Goal: Task Accomplishment & Management: Manage account settings

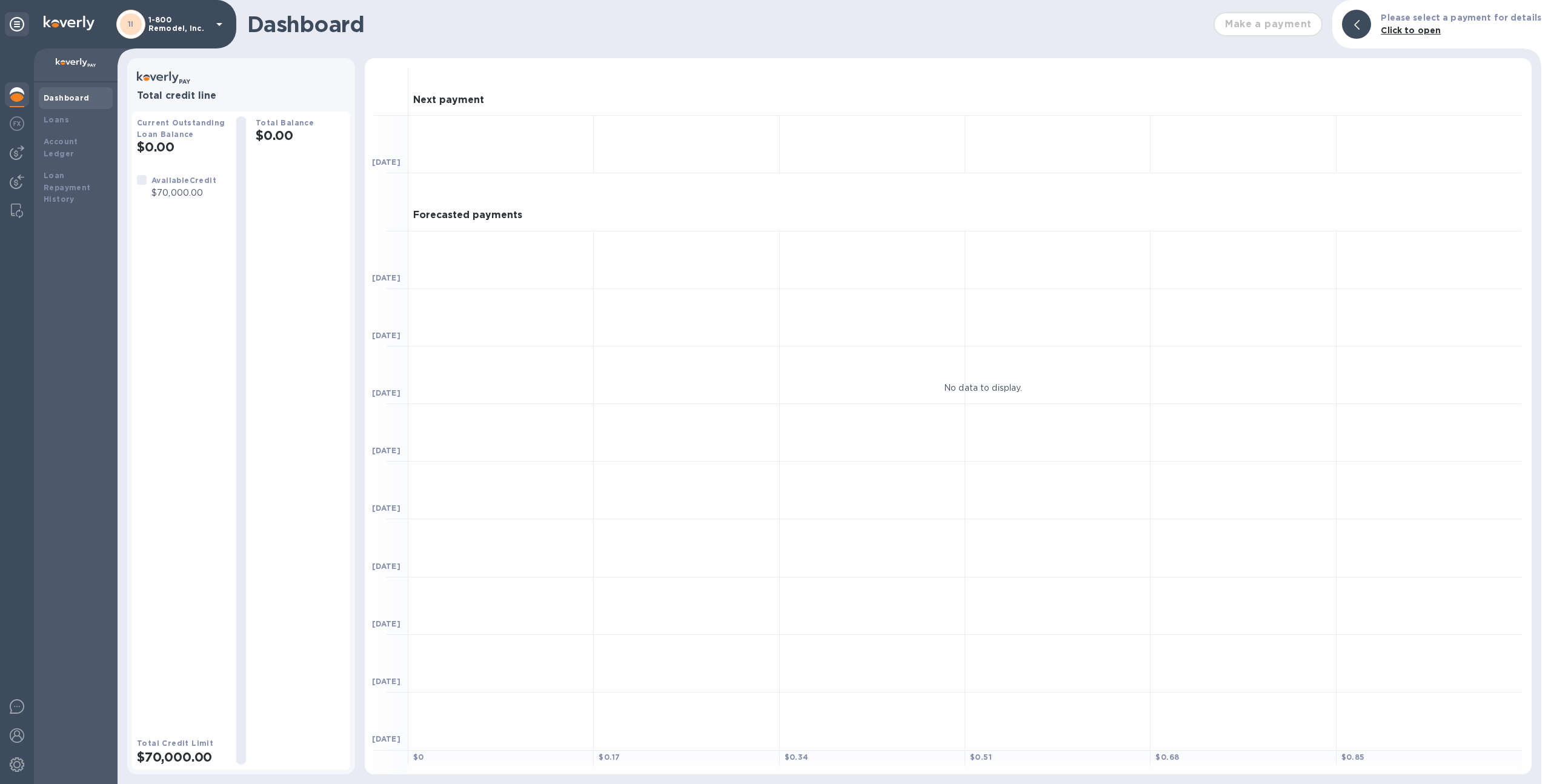
click at [181, 14] on div "1I 1-800 Remodel, Inc." at bounding box center [171, 24] width 110 height 29
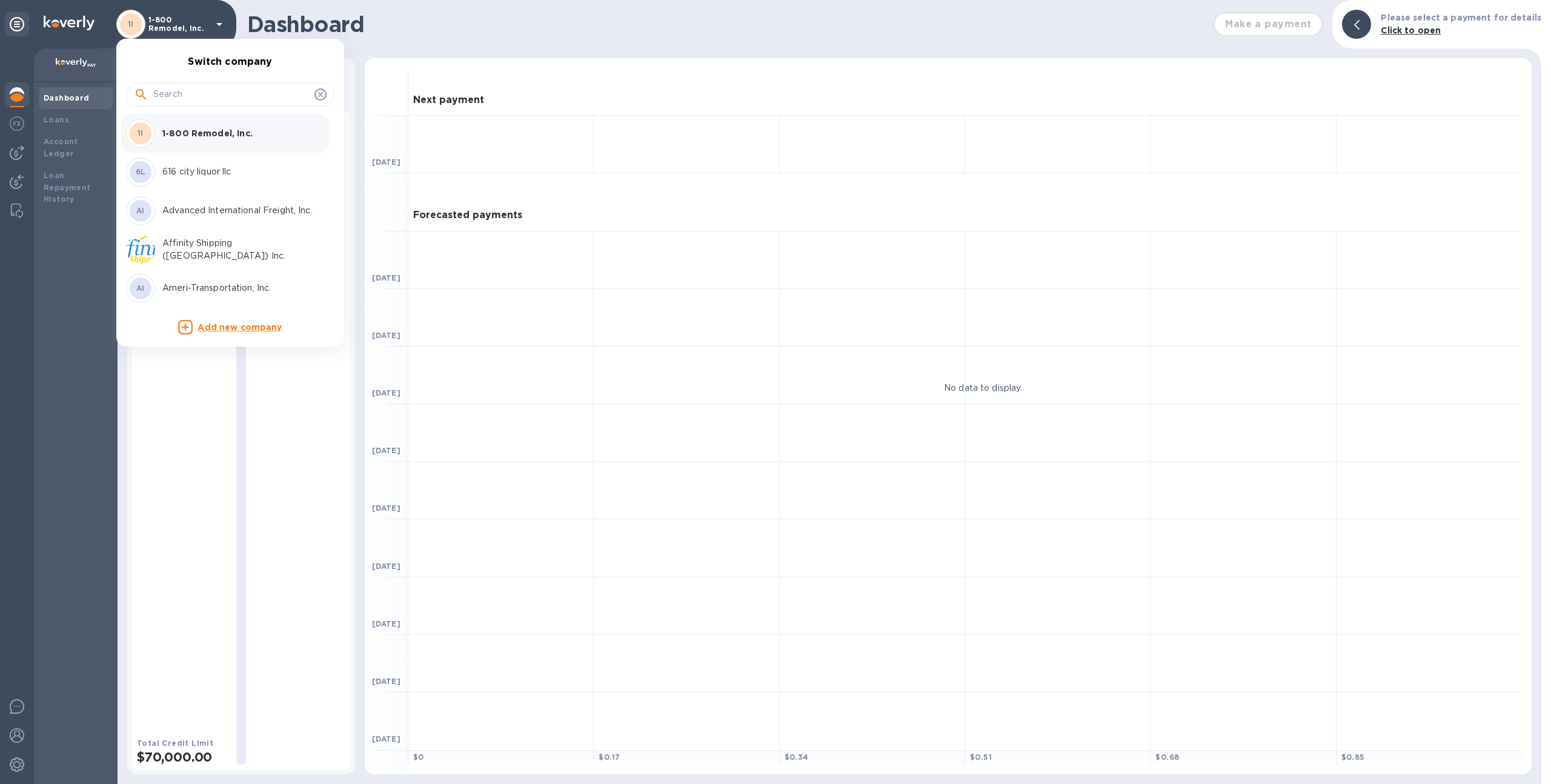
click at [199, 92] on input "text" at bounding box center [231, 94] width 156 height 18
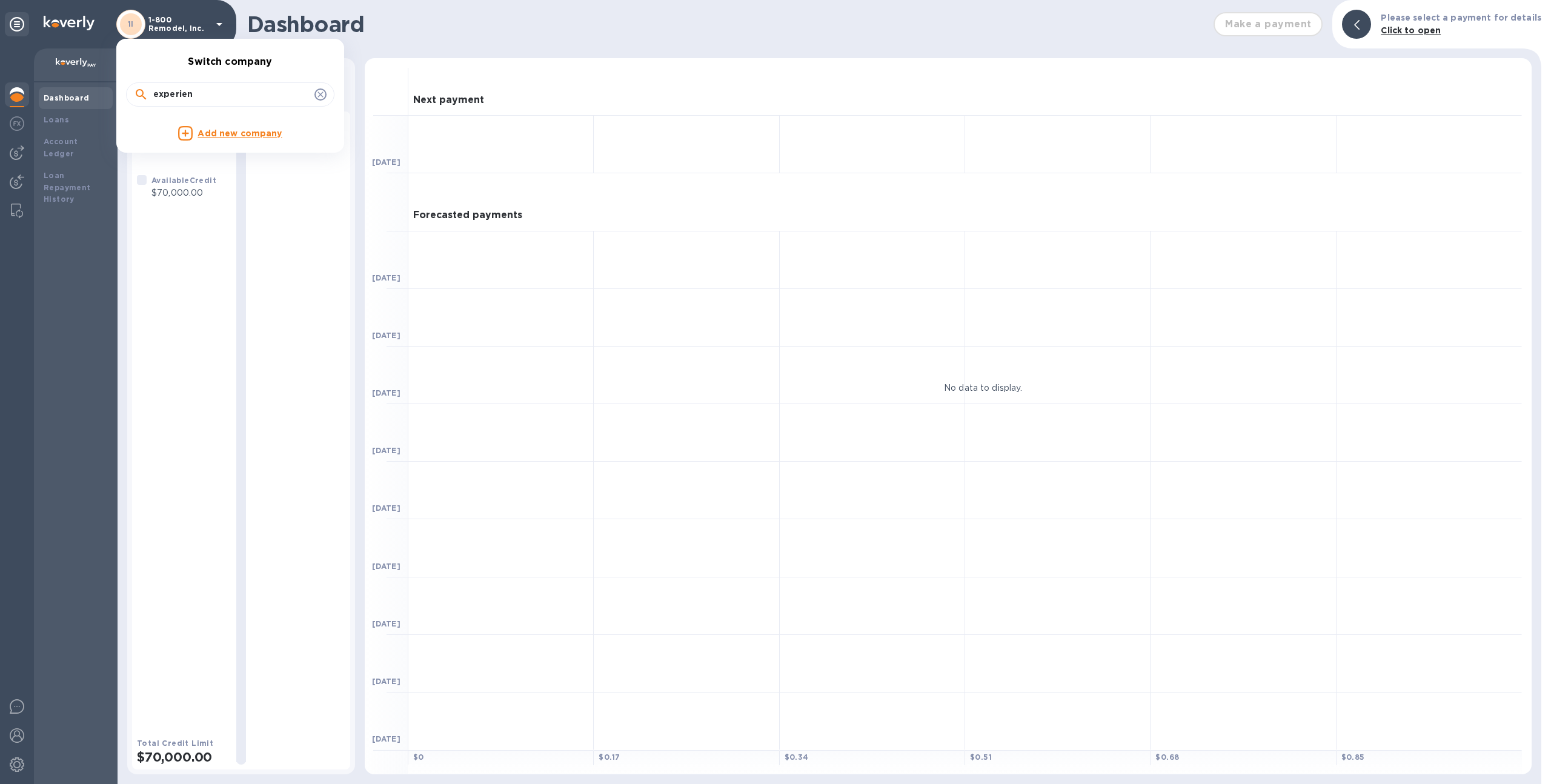
type input "experien"
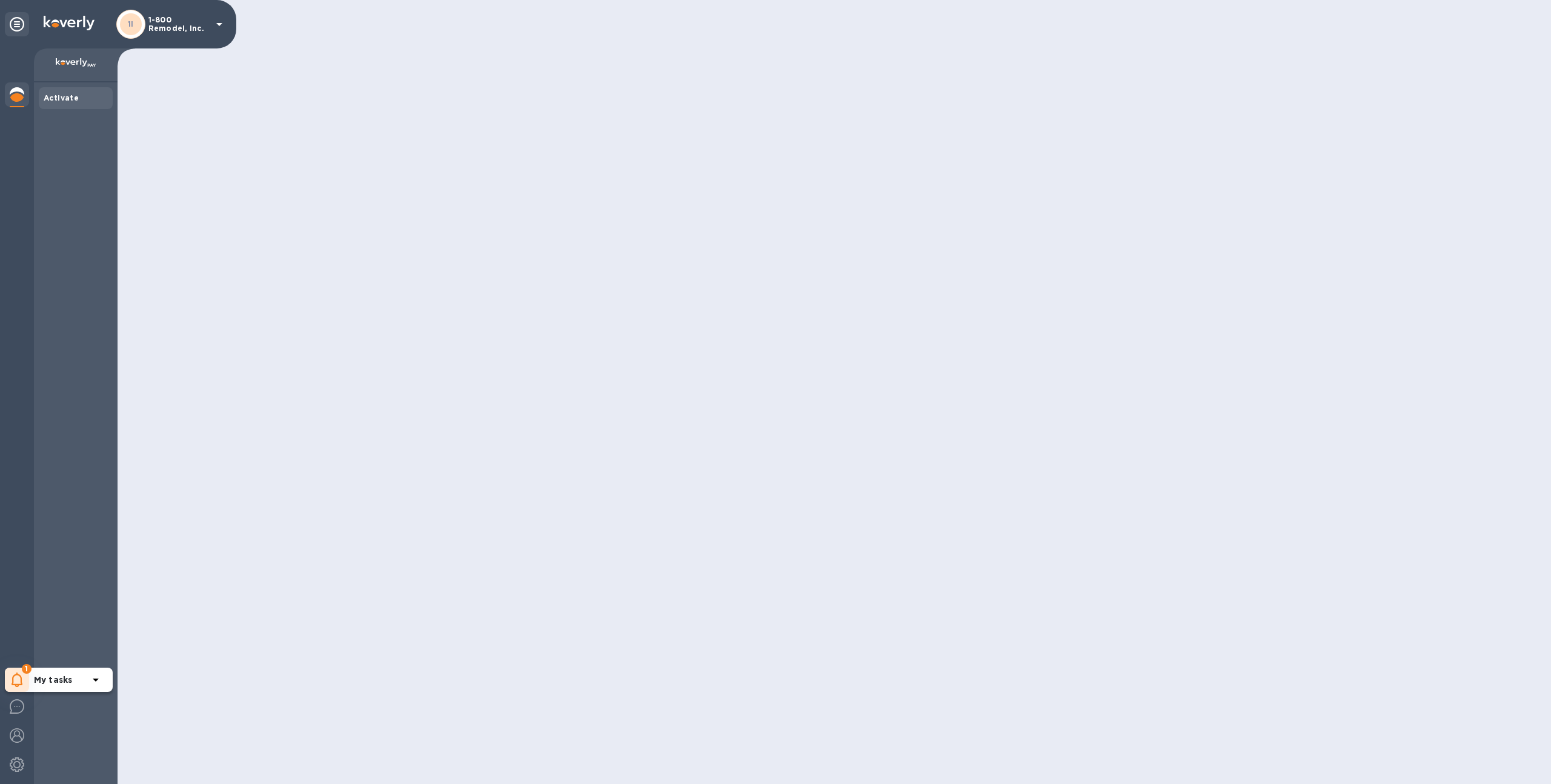
click at [23, 668] on span "1" at bounding box center [26, 669] width 10 height 10
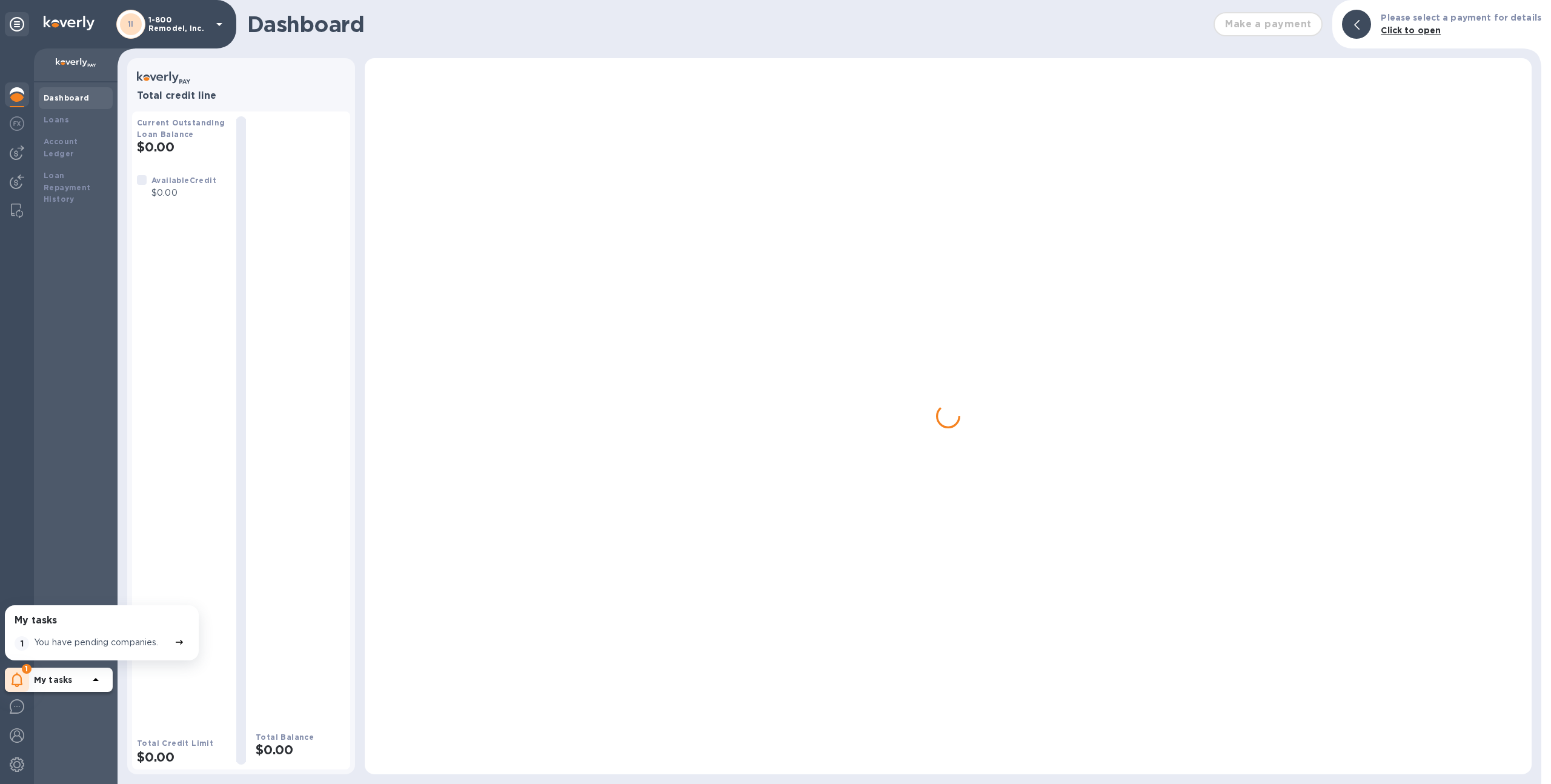
click at [89, 638] on p "You have pending companies." at bounding box center [97, 642] width 125 height 12
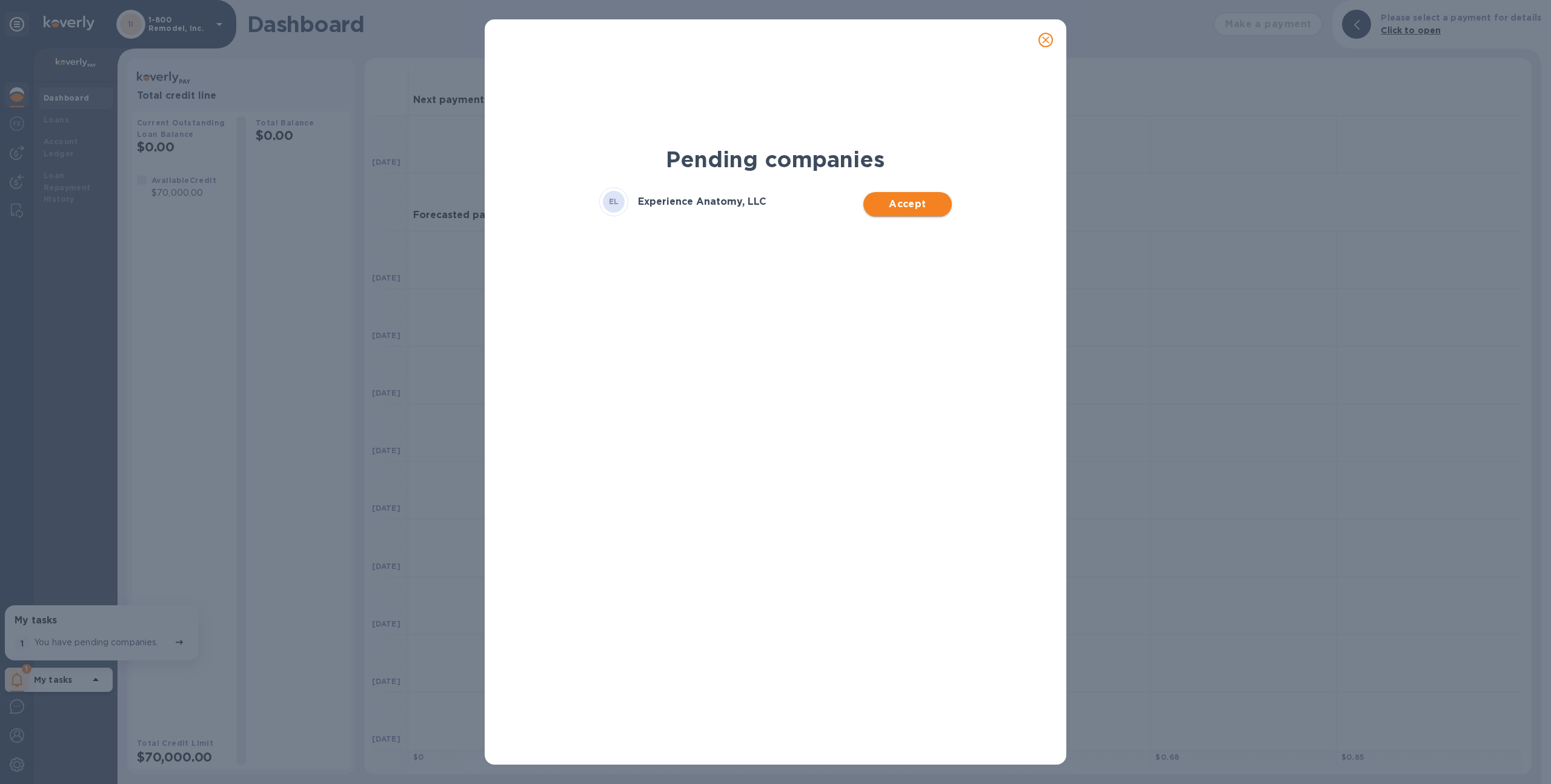
click at [905, 196] on button "Accept" at bounding box center [907, 203] width 88 height 24
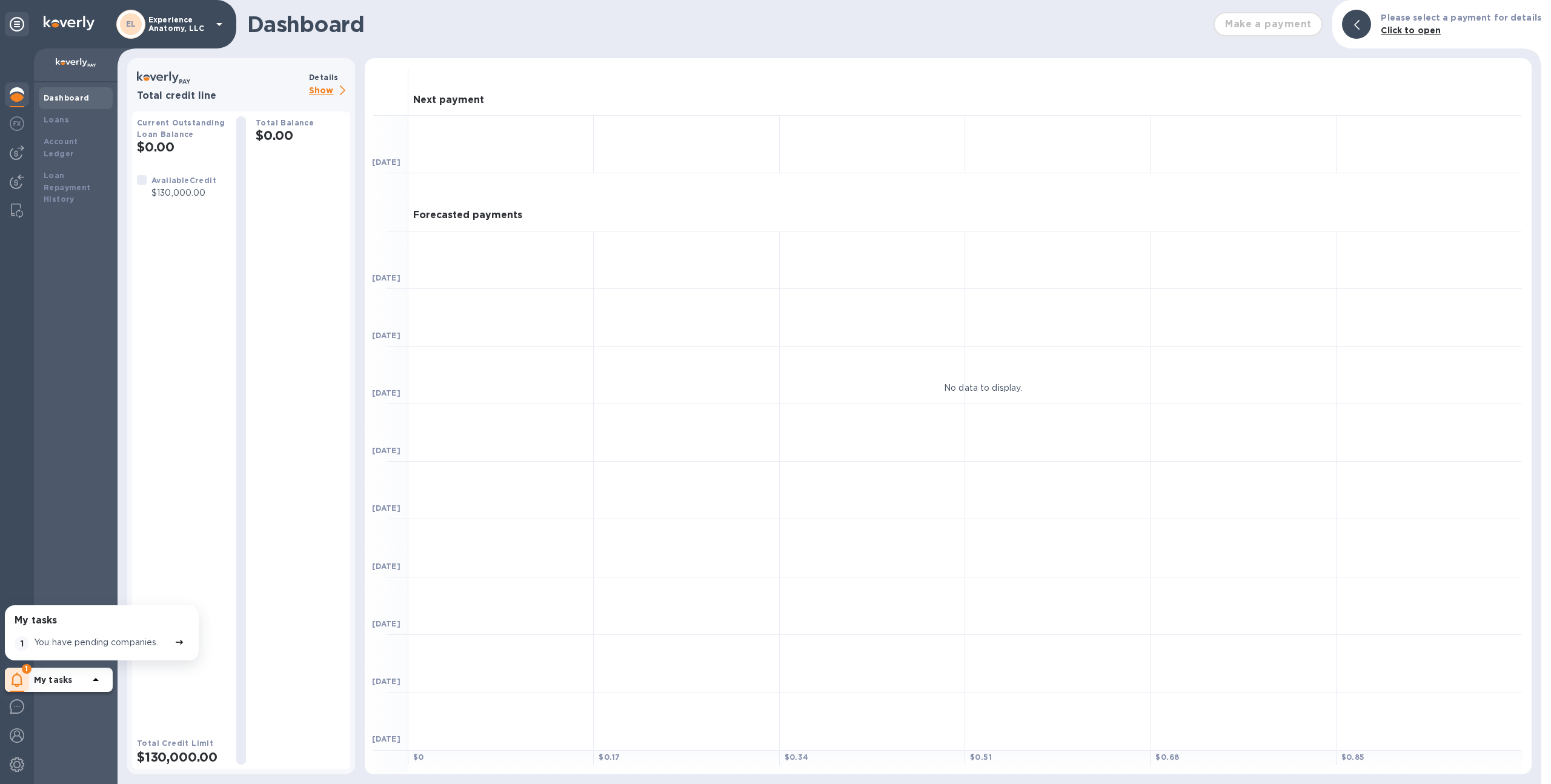
click at [330, 89] on p "Show" at bounding box center [329, 91] width 41 height 15
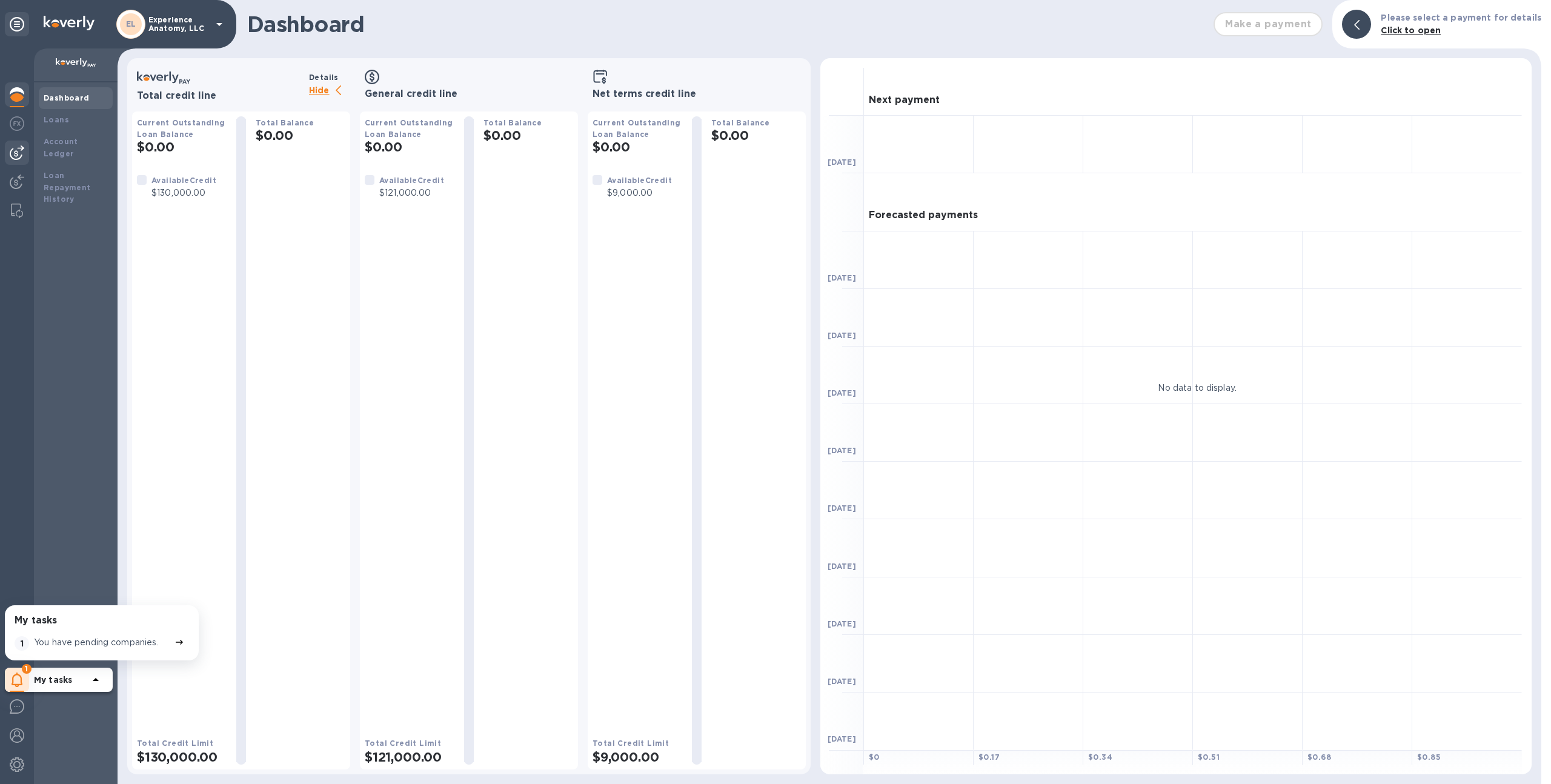
click at [19, 152] on img at bounding box center [17, 152] width 15 height 15
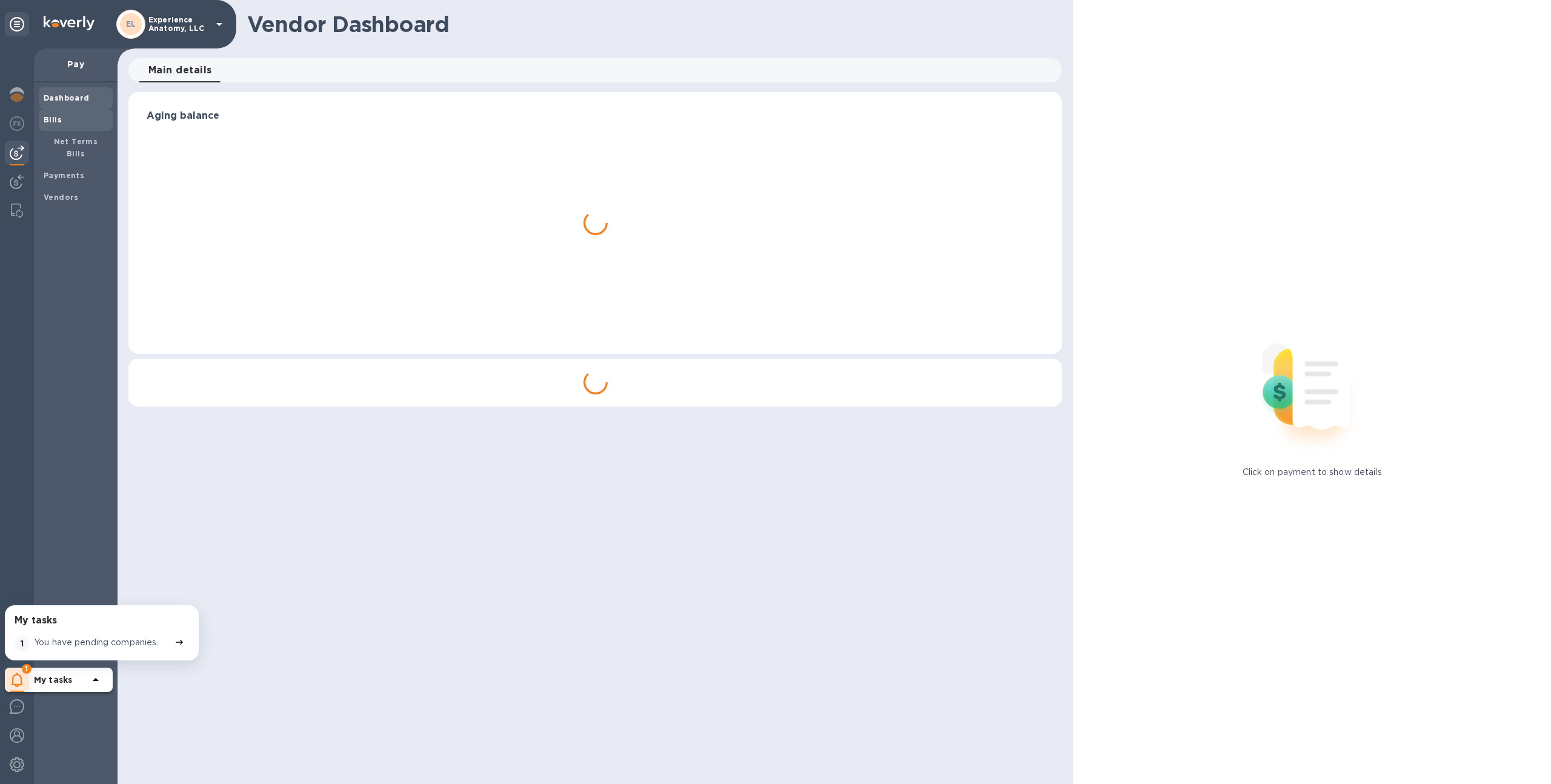
click at [83, 119] on span "Bills" at bounding box center [76, 119] width 64 height 12
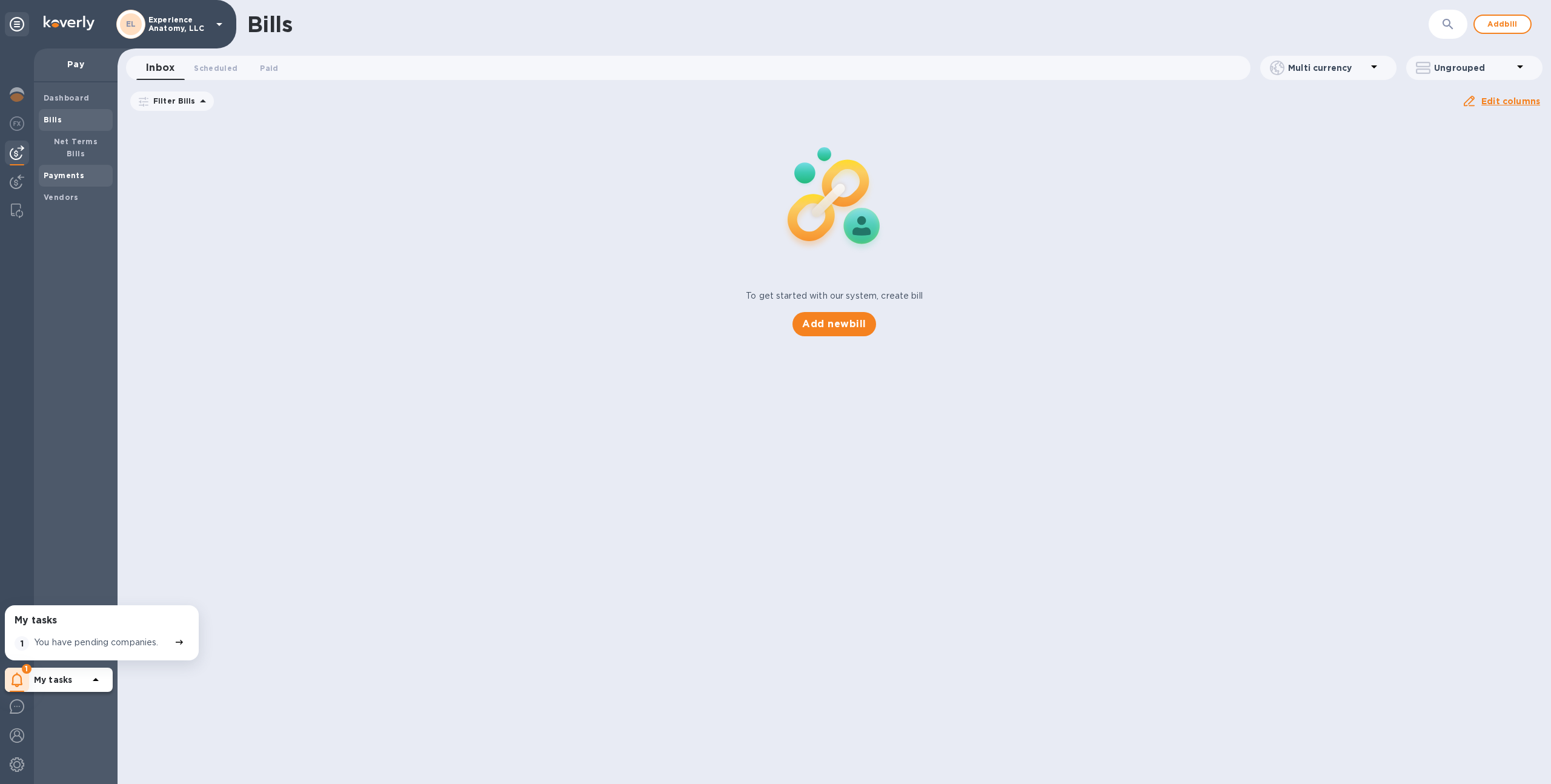
click at [74, 171] on b "Payments" at bounding box center [64, 175] width 40 height 9
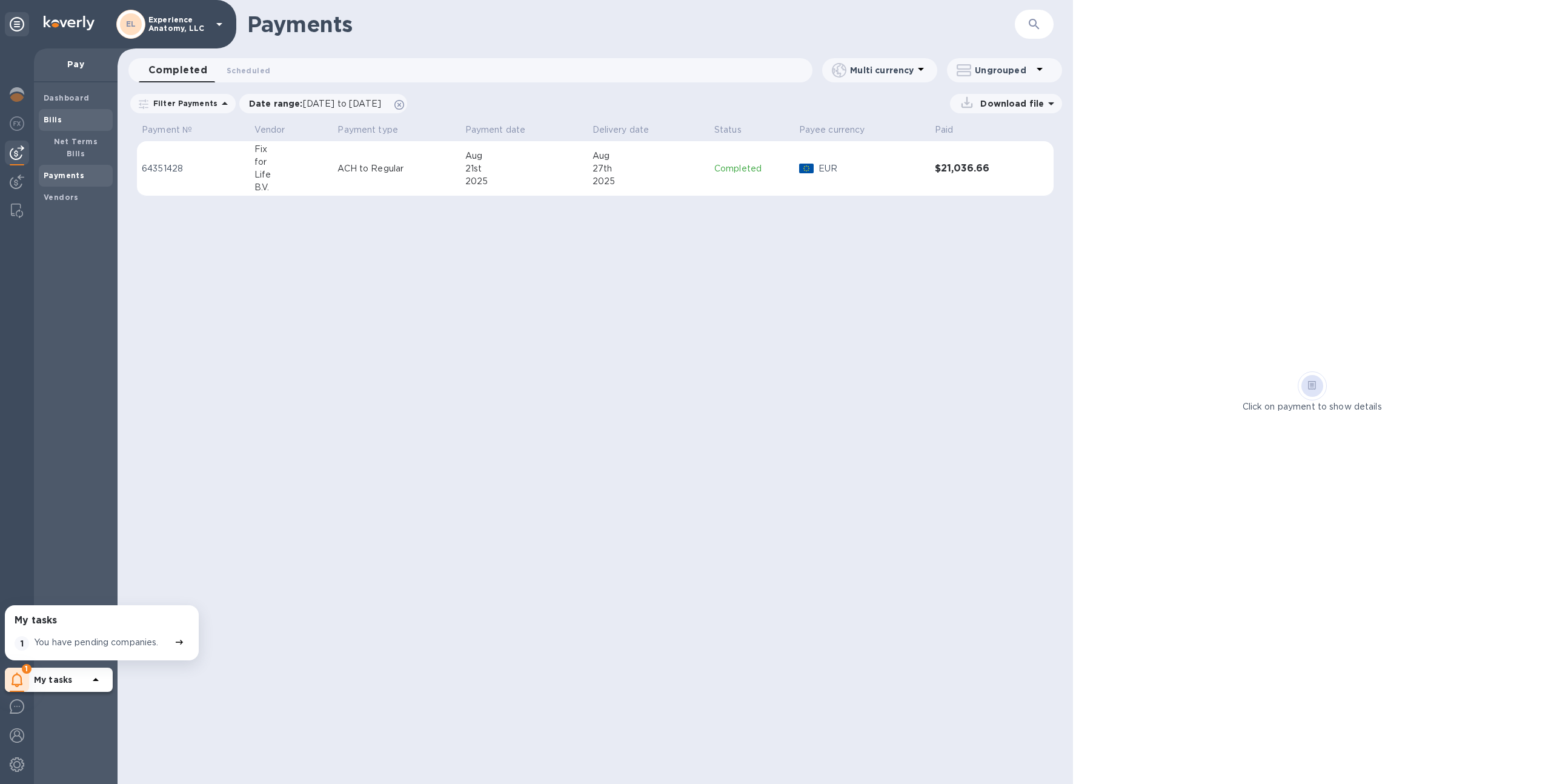
click at [96, 117] on span "Bills" at bounding box center [76, 119] width 64 height 12
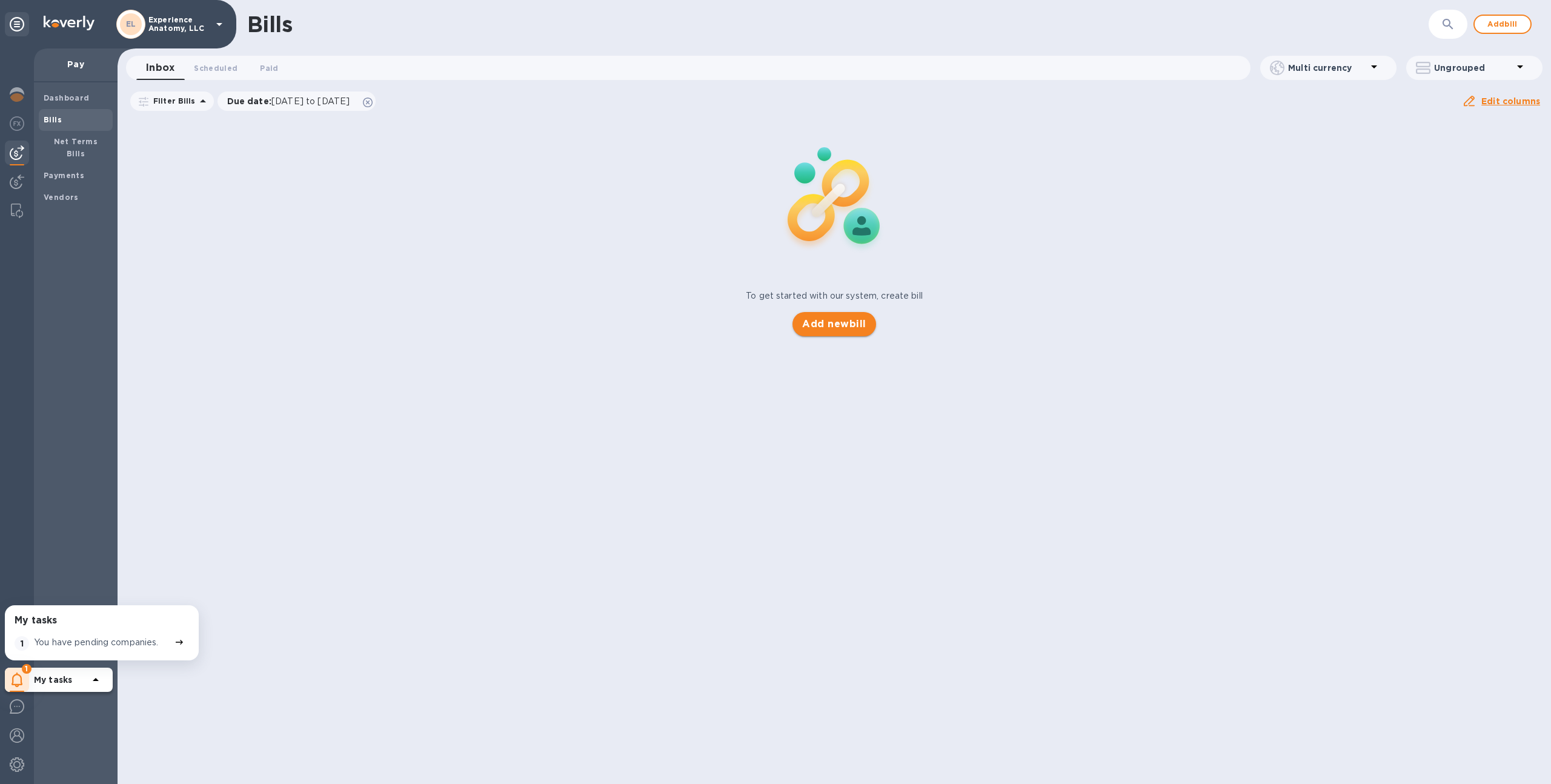
click at [840, 324] on span "Add new bill" at bounding box center [834, 324] width 64 height 15
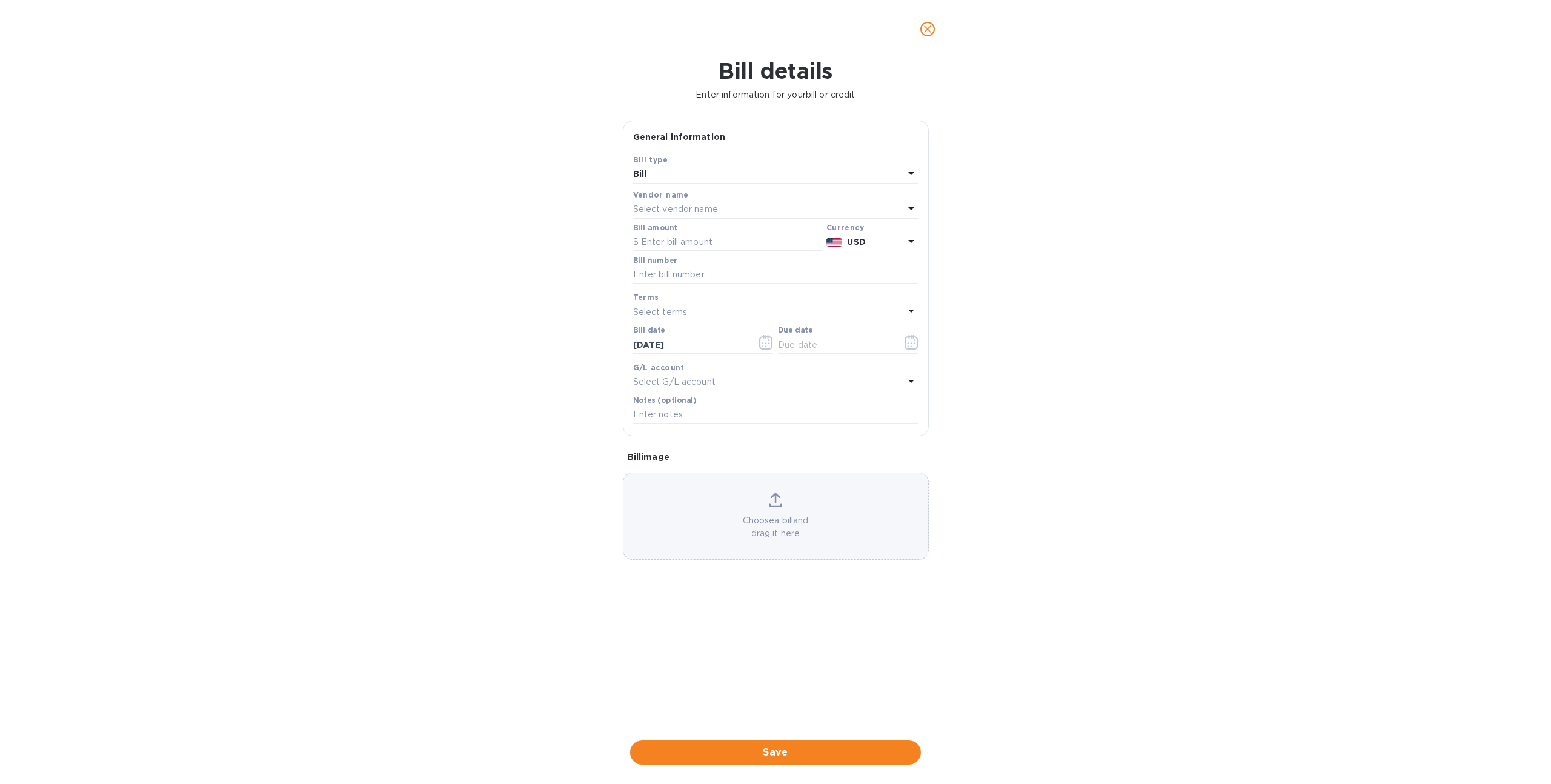
click at [699, 212] on p "Select vendor name" at bounding box center [675, 209] width 85 height 12
click at [695, 283] on p "Fix for Life B.V." at bounding box center [770, 278] width 256 height 12
click at [683, 247] on input "text" at bounding box center [727, 242] width 188 height 18
type input "1,000"
click at [793, 747] on span "Save" at bounding box center [775, 752] width 272 height 15
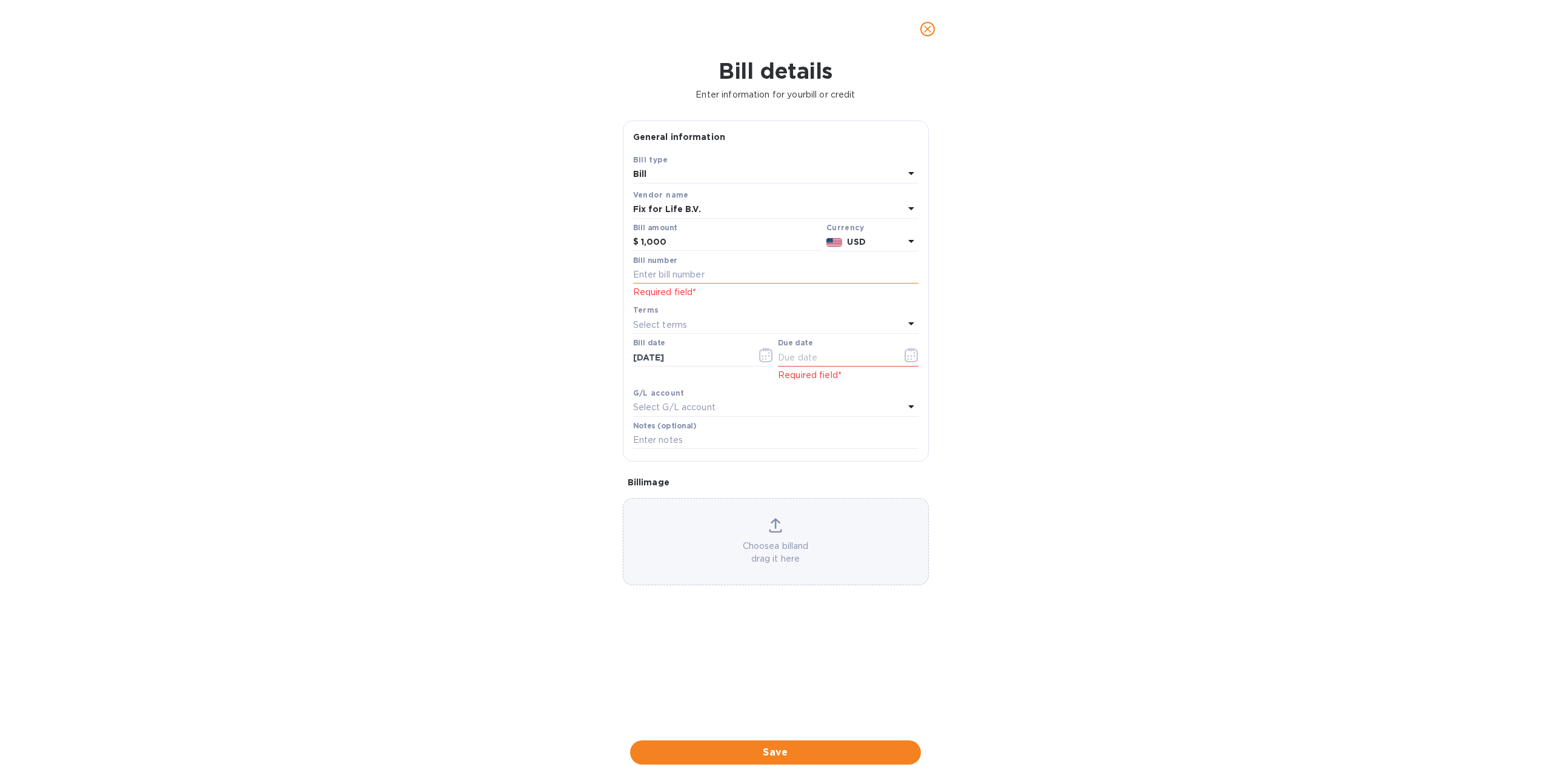
click at [690, 282] on input "text" at bounding box center [775, 275] width 285 height 18
type input "10009"
click at [756, 746] on span "Save" at bounding box center [775, 752] width 272 height 15
click at [917, 342] on icon "button" at bounding box center [911, 342] width 13 height 15
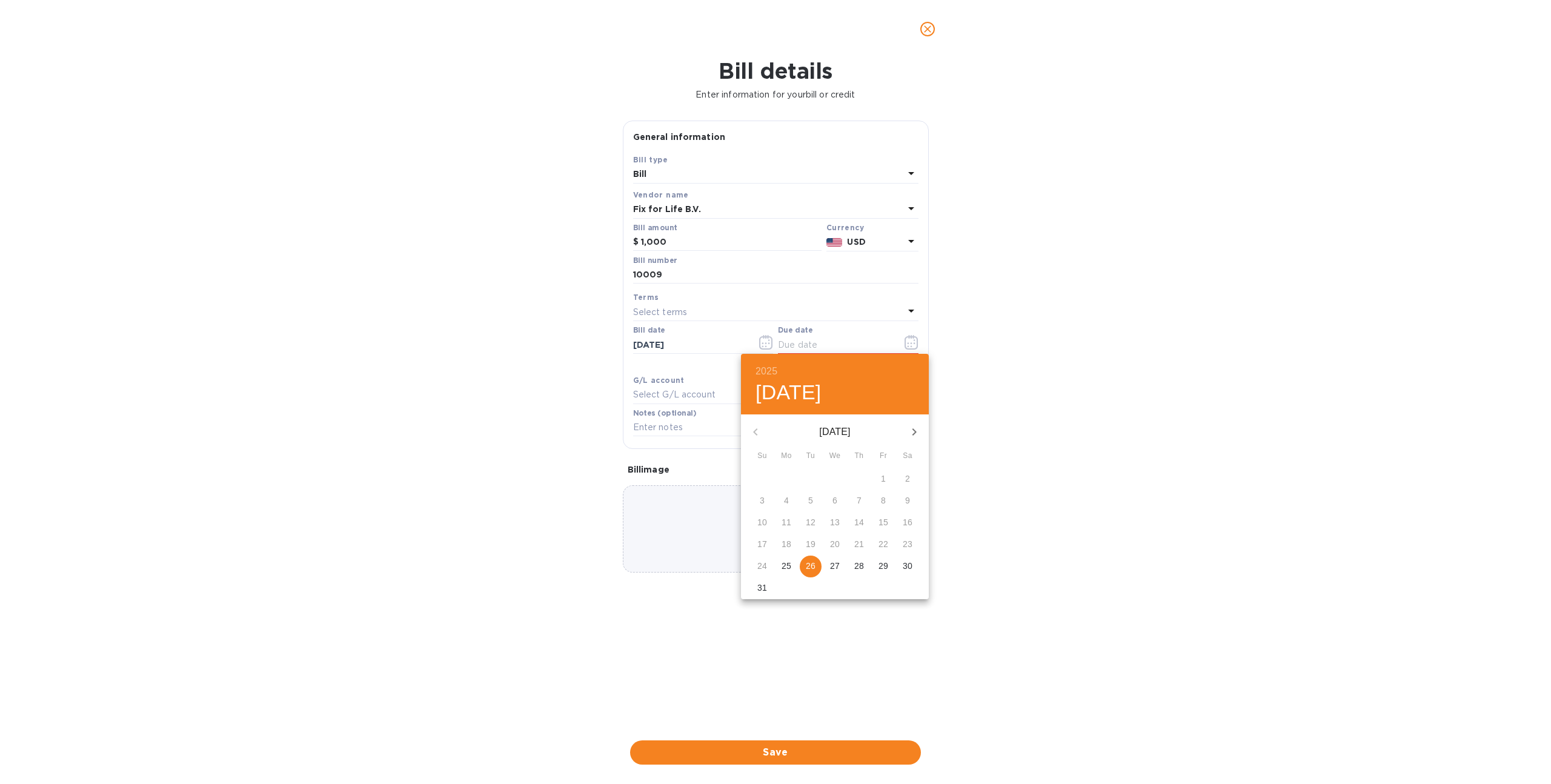
click at [813, 563] on p "26" at bounding box center [811, 565] width 10 height 12
type input "08/26/2025"
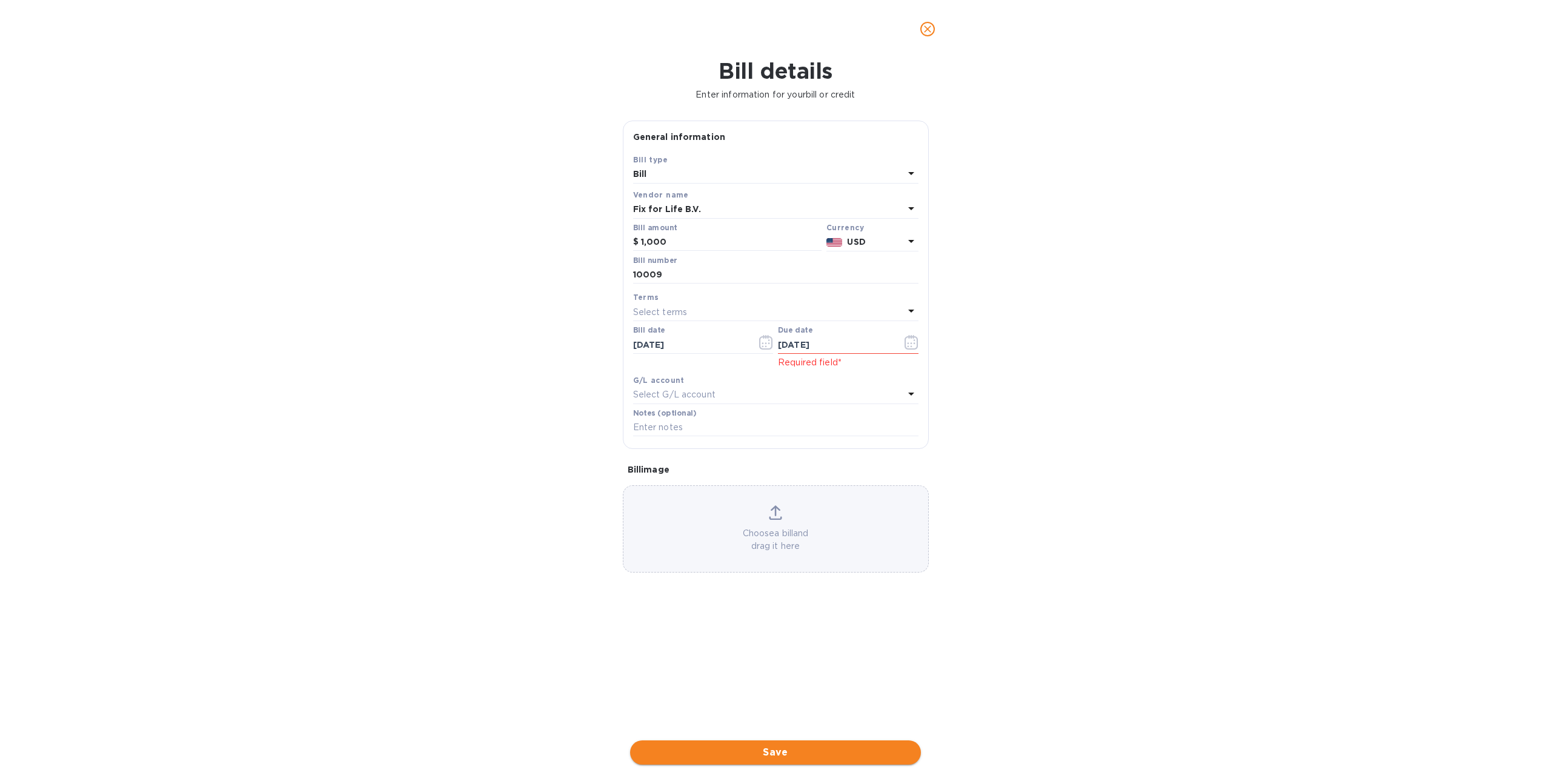
click at [783, 752] on span "Save" at bounding box center [775, 752] width 272 height 15
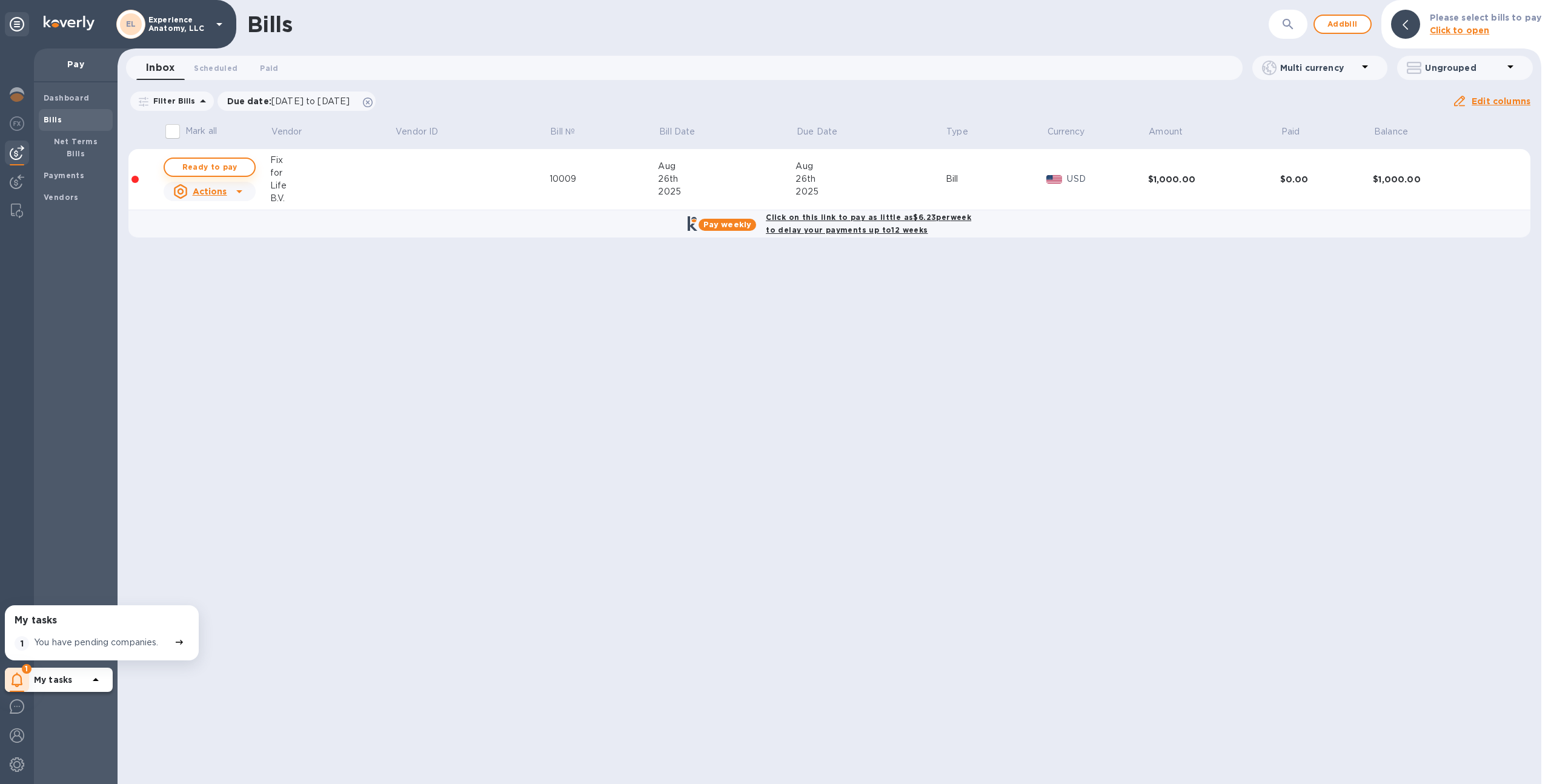
click at [250, 174] on button "Ready to pay" at bounding box center [209, 167] width 92 height 19
checkbox input "true"
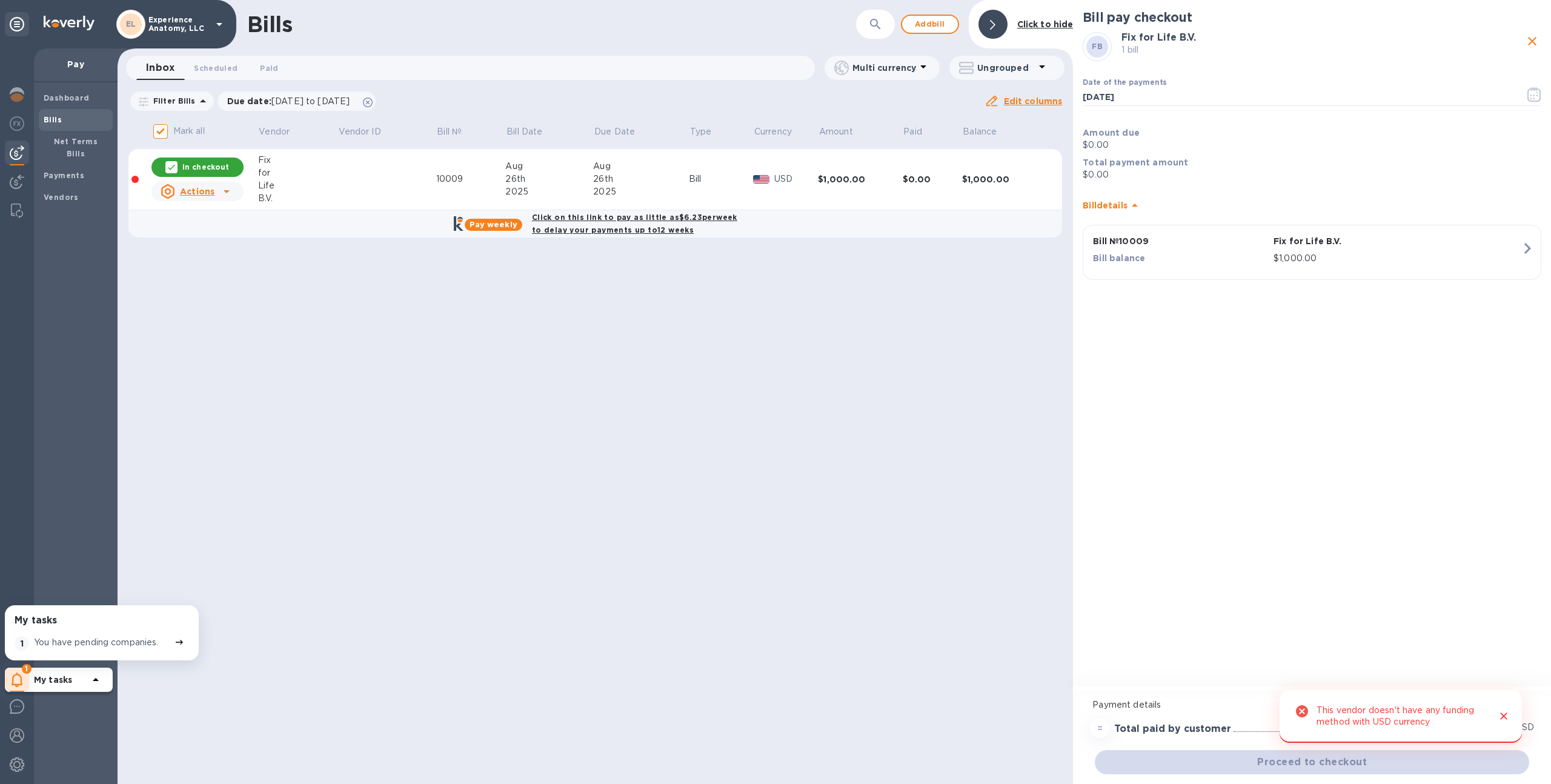
click at [223, 186] on icon at bounding box center [226, 191] width 15 height 15
click at [228, 274] on div "Delete" at bounding box center [202, 271] width 78 height 19
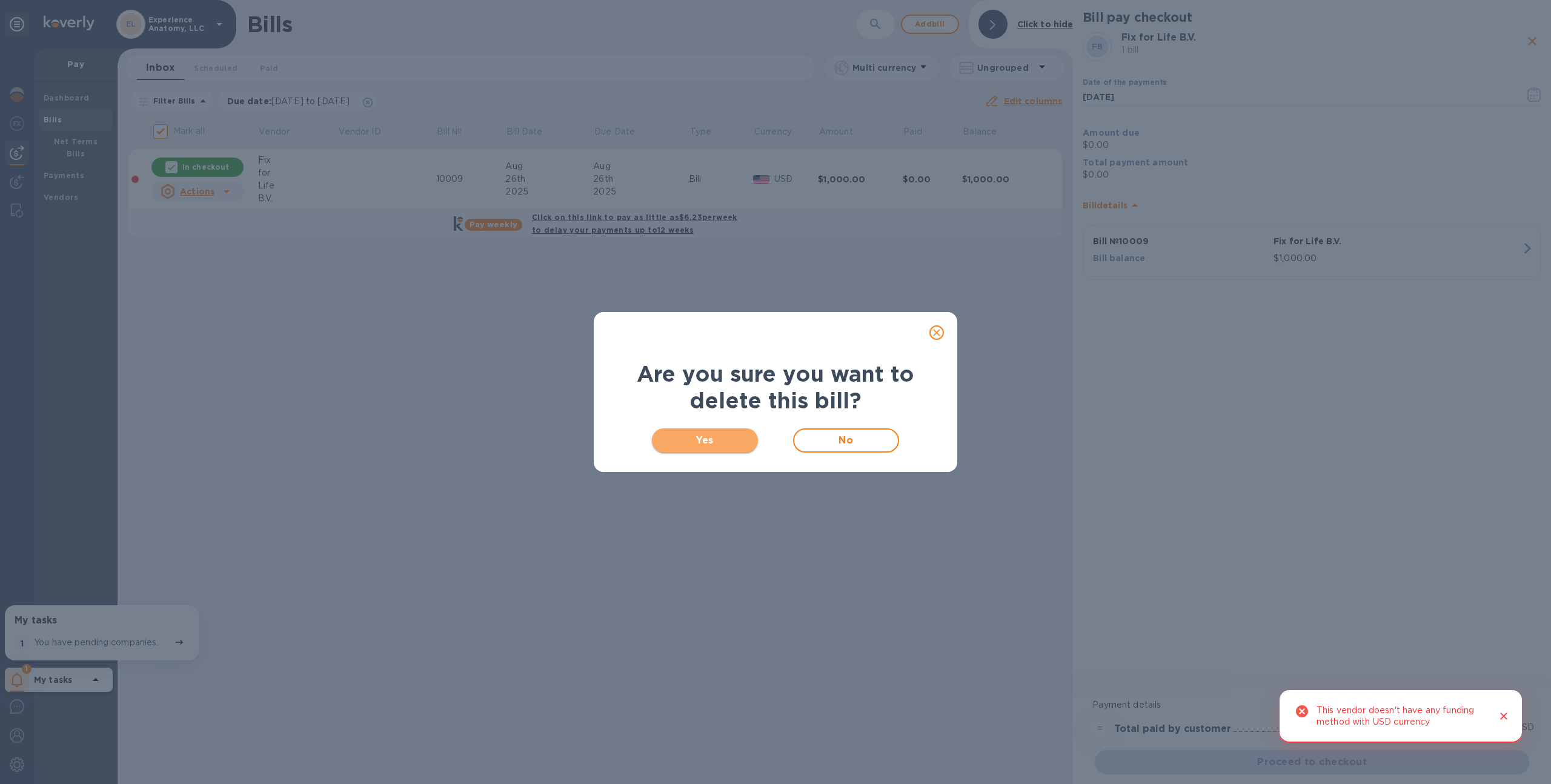
click at [679, 439] on span "Yes" at bounding box center [704, 440] width 87 height 15
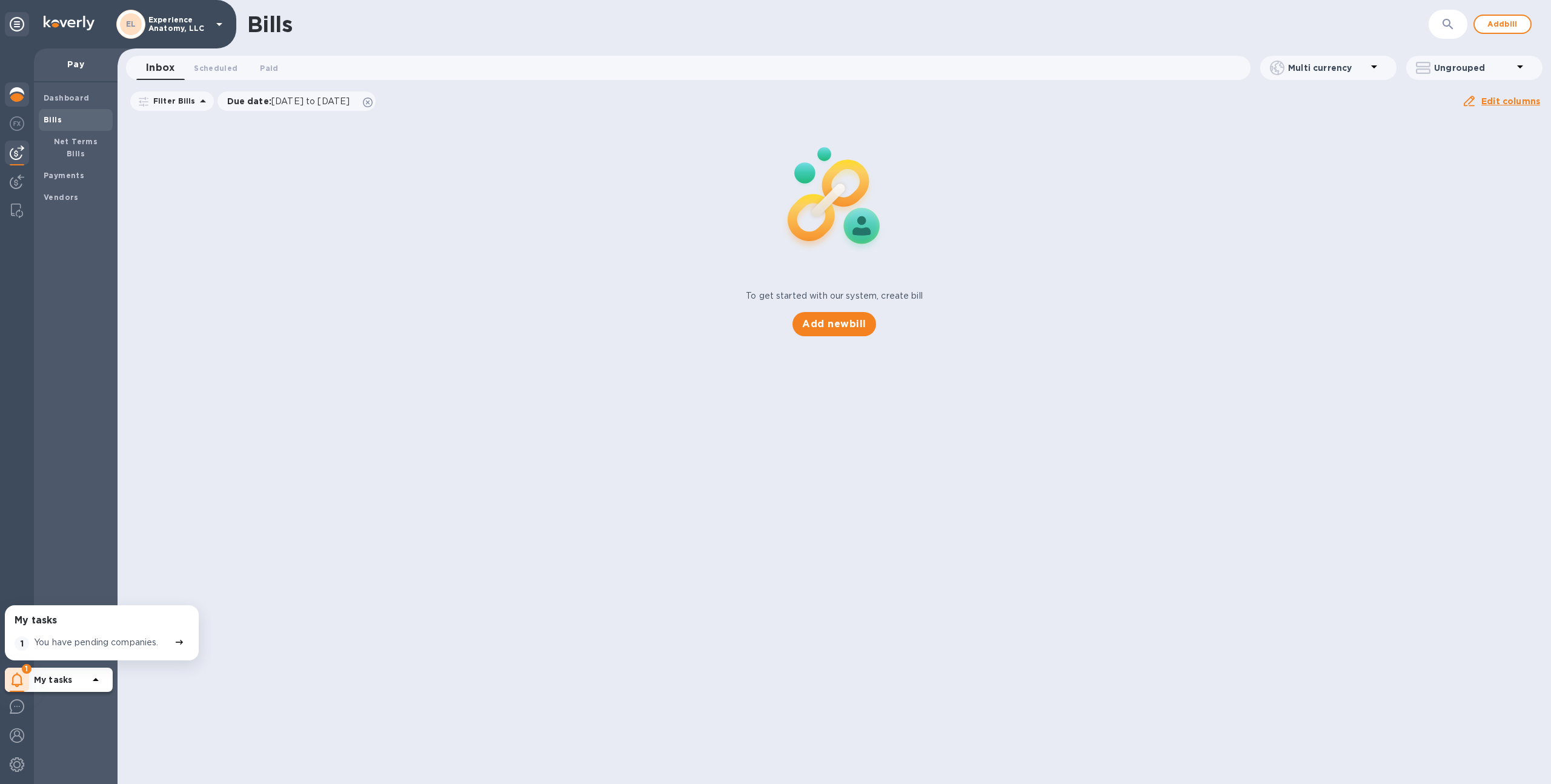
click at [10, 91] on img at bounding box center [17, 94] width 15 height 15
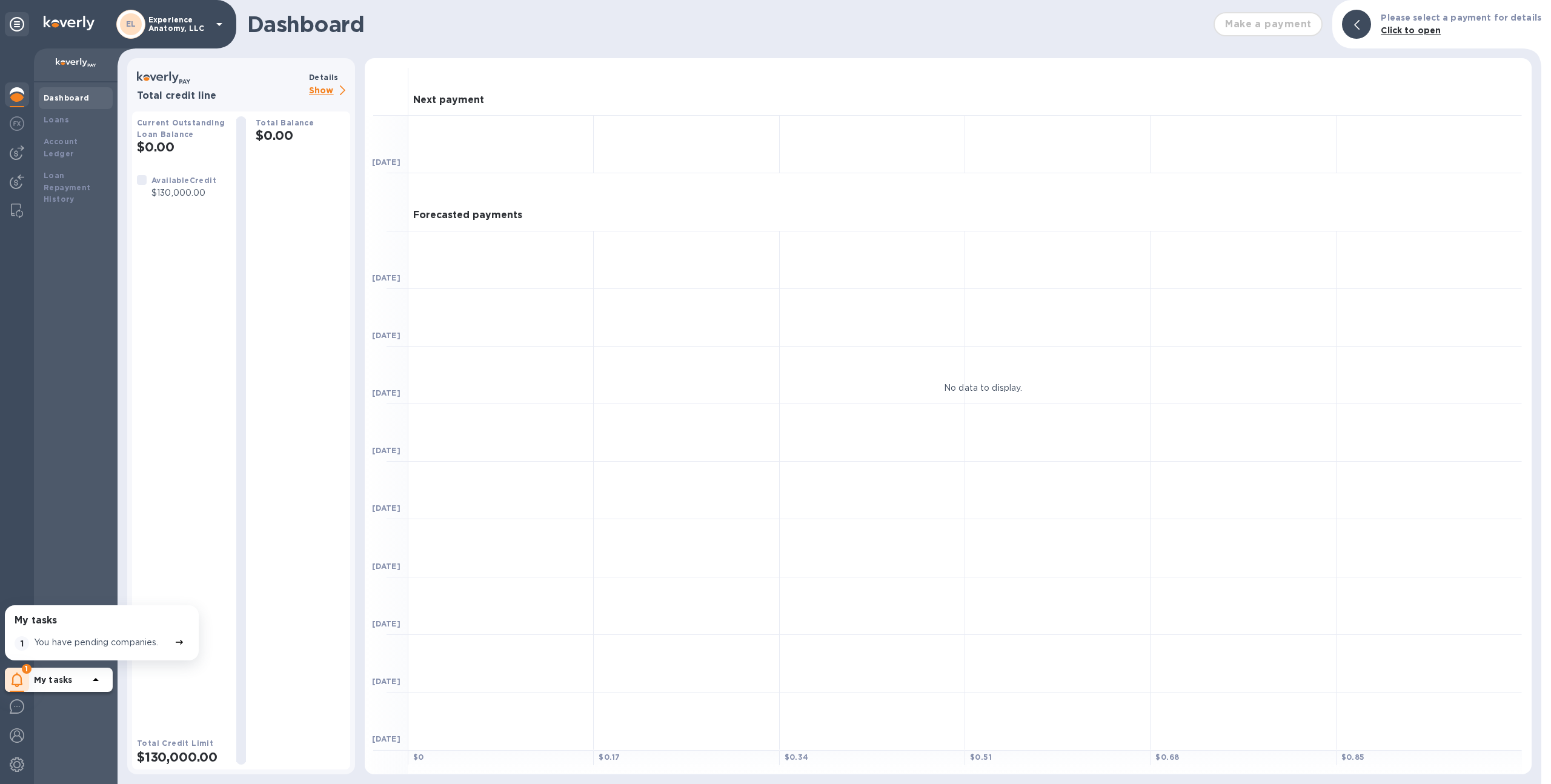
click at [329, 83] on p "Show" at bounding box center [329, 91] width 41 height 15
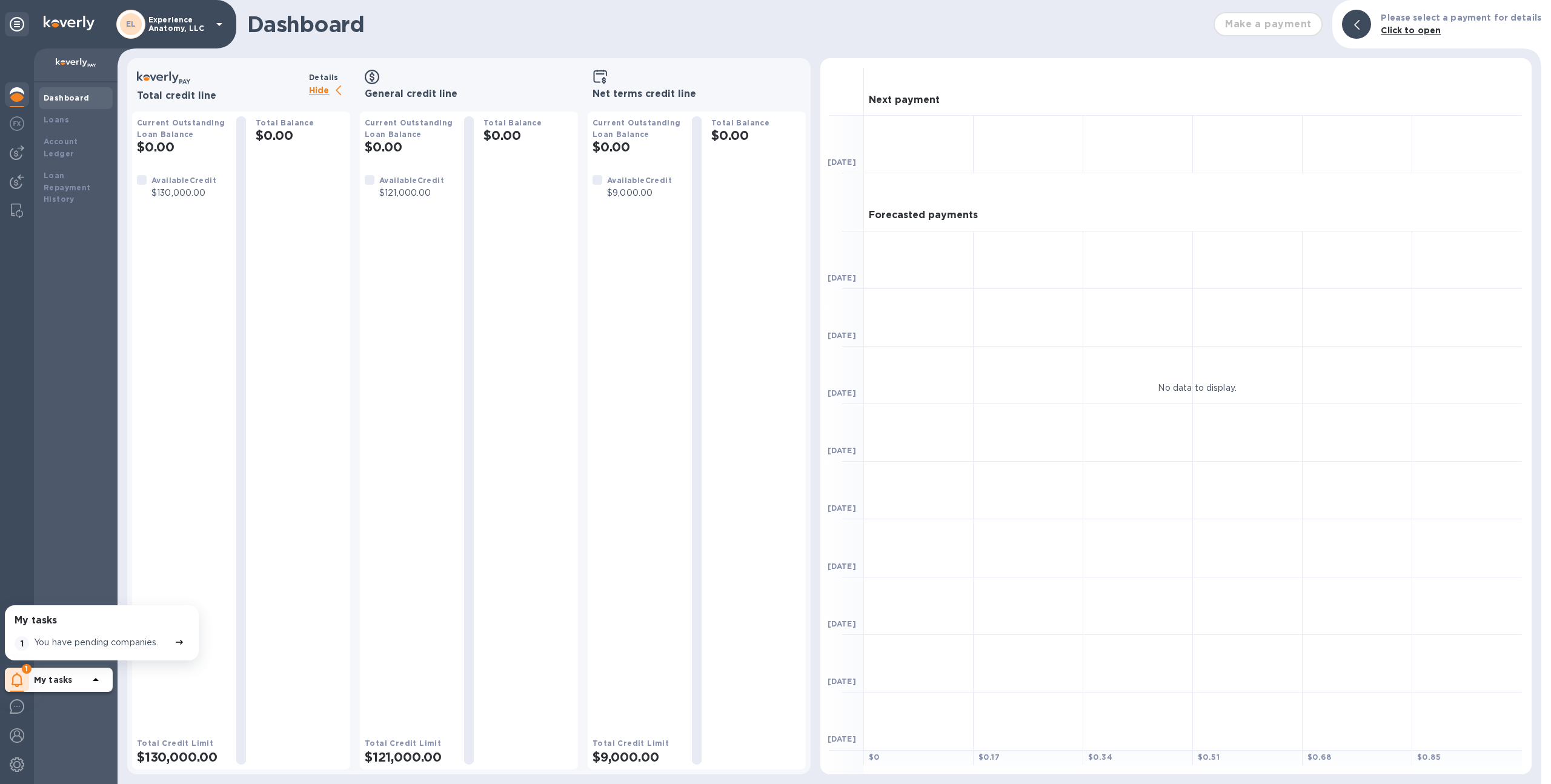
click at [149, 24] on p "Experience Anatomy, LLC" at bounding box center [179, 24] width 60 height 17
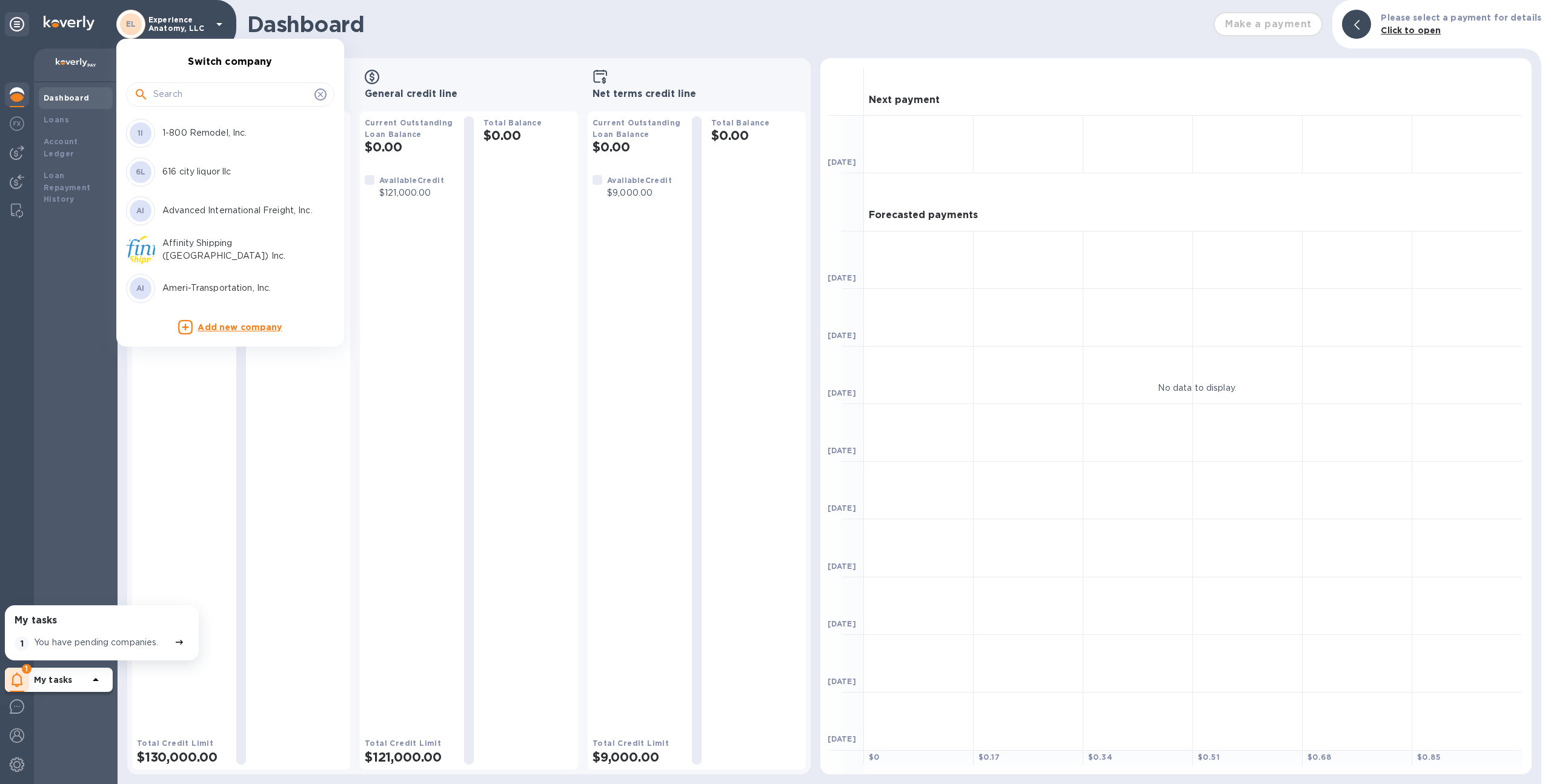
click at [179, 90] on input "text" at bounding box center [231, 94] width 156 height 18
type input "hai"
click at [203, 167] on p "Hai-wind Worldwide Inc" at bounding box center [239, 172] width 153 height 12
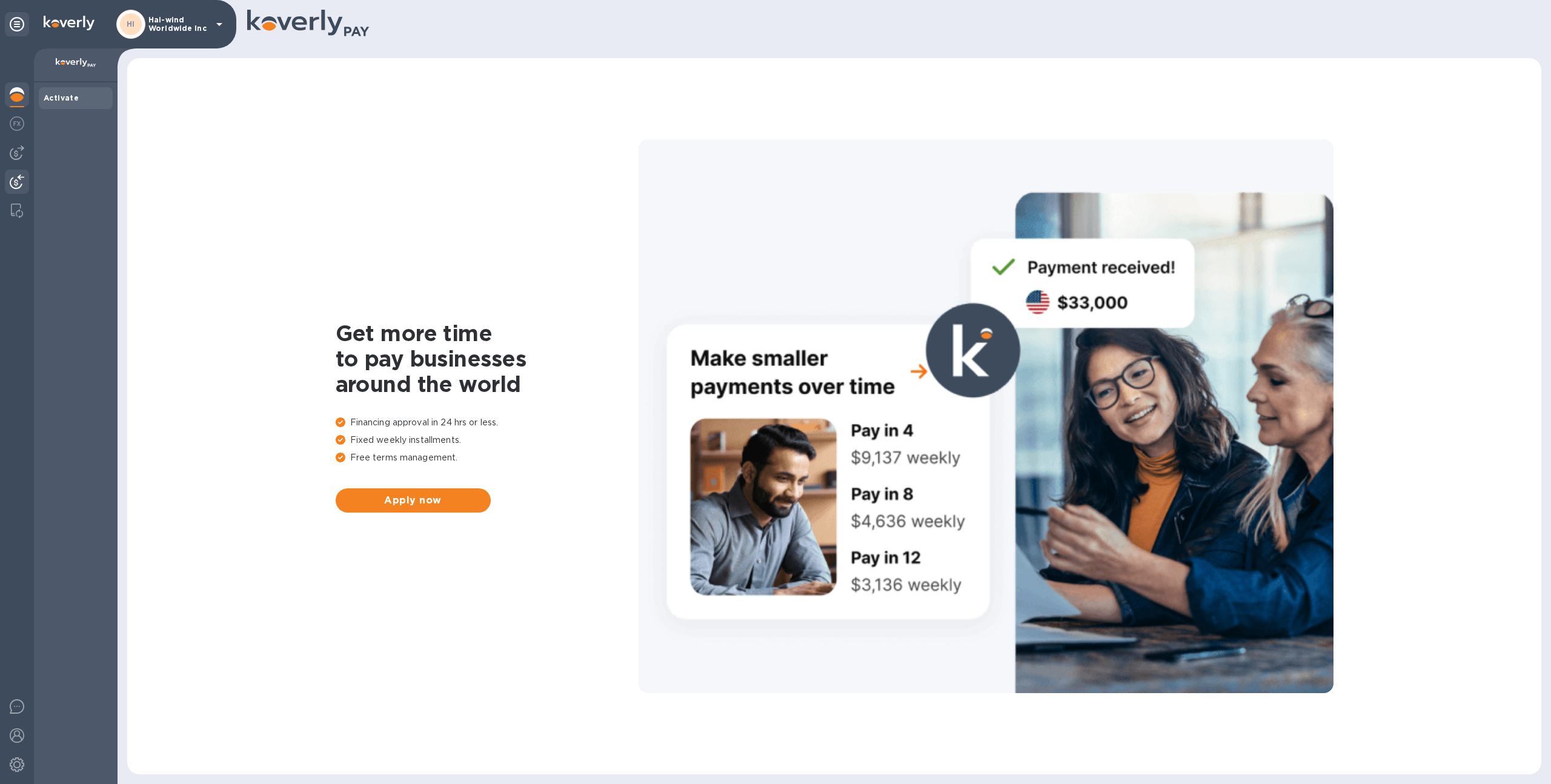
click at [17, 182] on img at bounding box center [17, 181] width 15 height 15
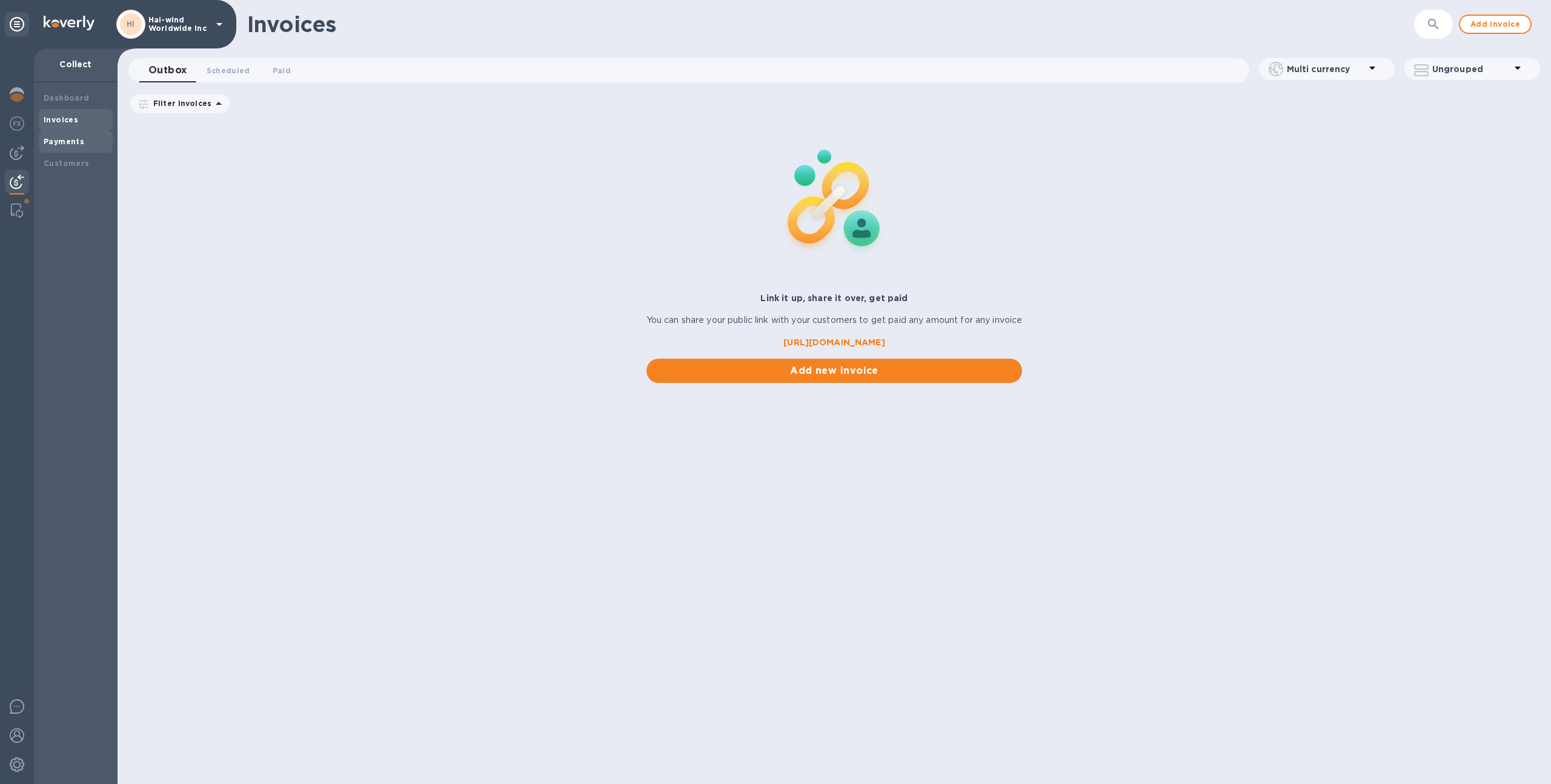
click at [65, 132] on div "Payments" at bounding box center [76, 141] width 74 height 22
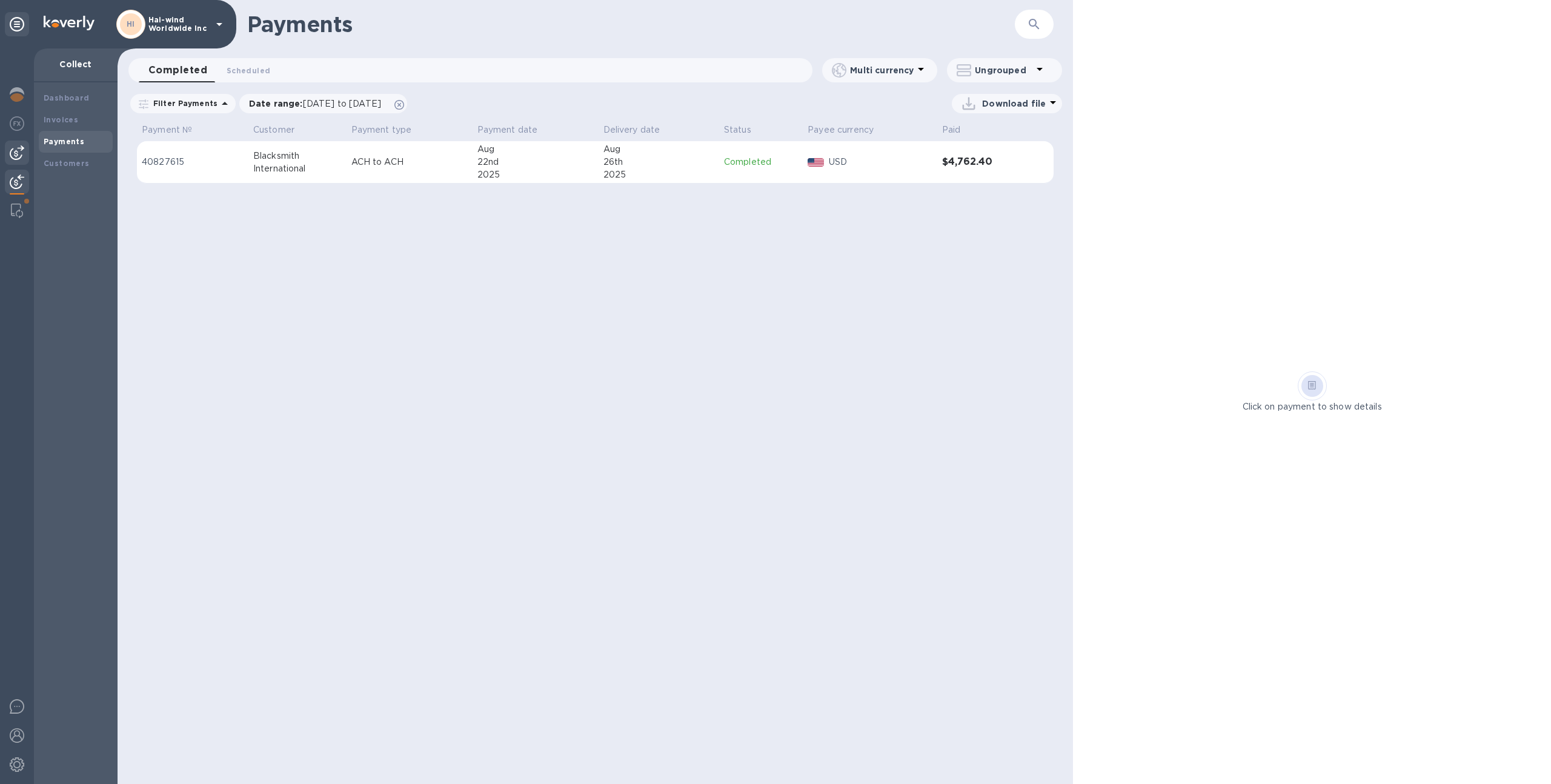
click at [27, 156] on div at bounding box center [17, 152] width 24 height 24
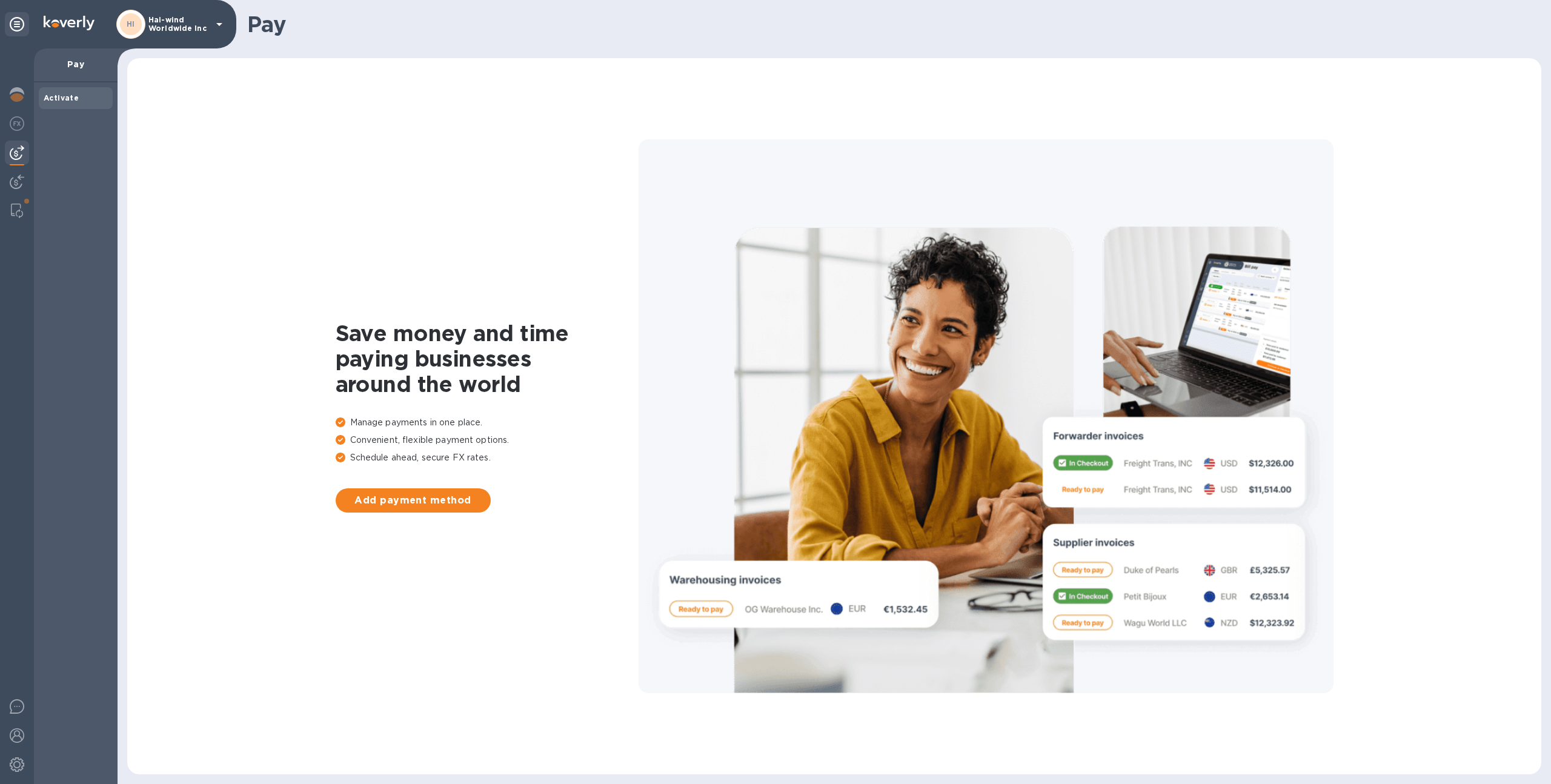
click at [187, 29] on p "Hai-wind Worldwide Inc" at bounding box center [179, 24] width 60 height 17
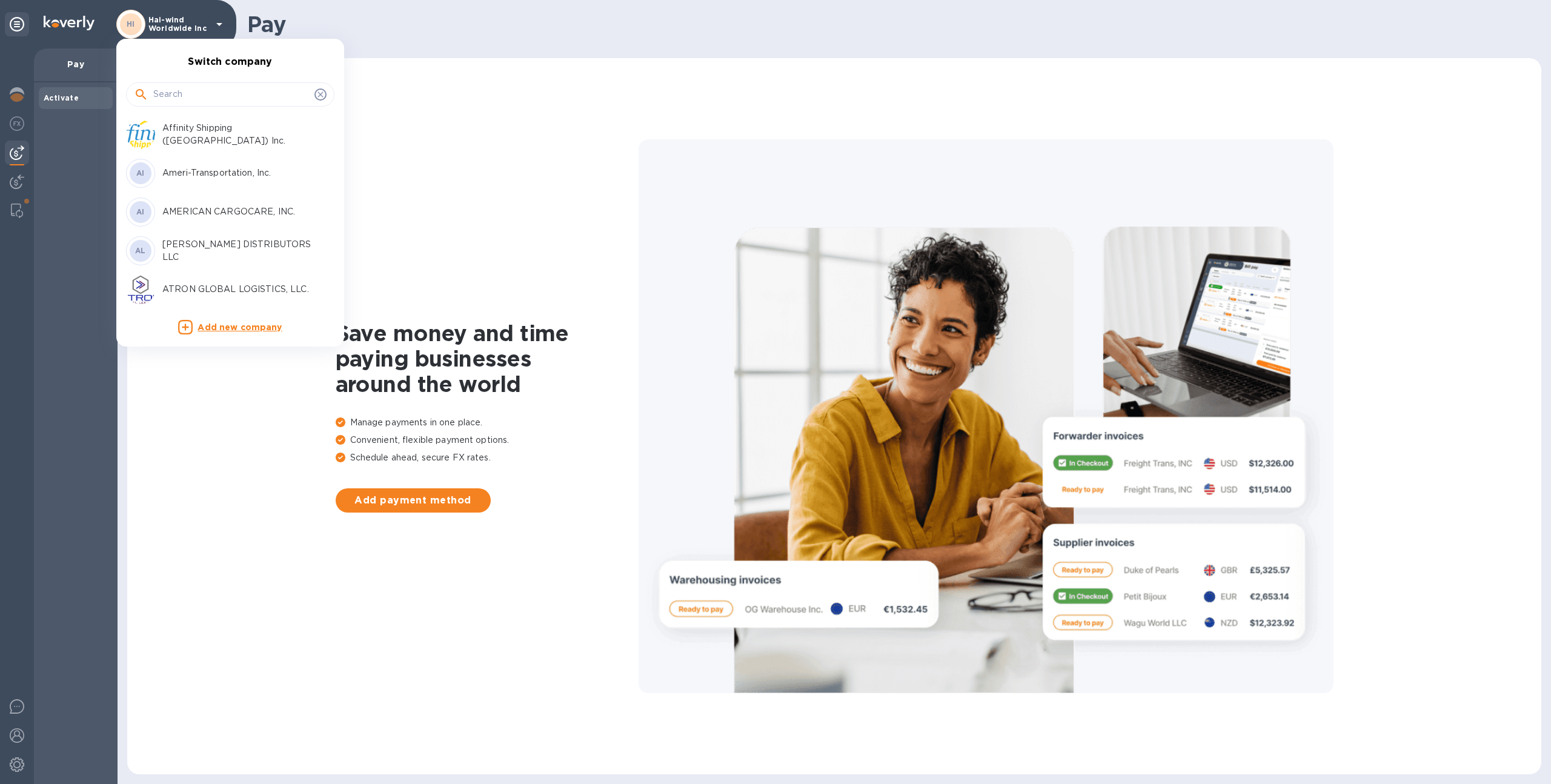
scroll to position [116, 0]
click at [215, 89] on input "text" at bounding box center [231, 94] width 156 height 18
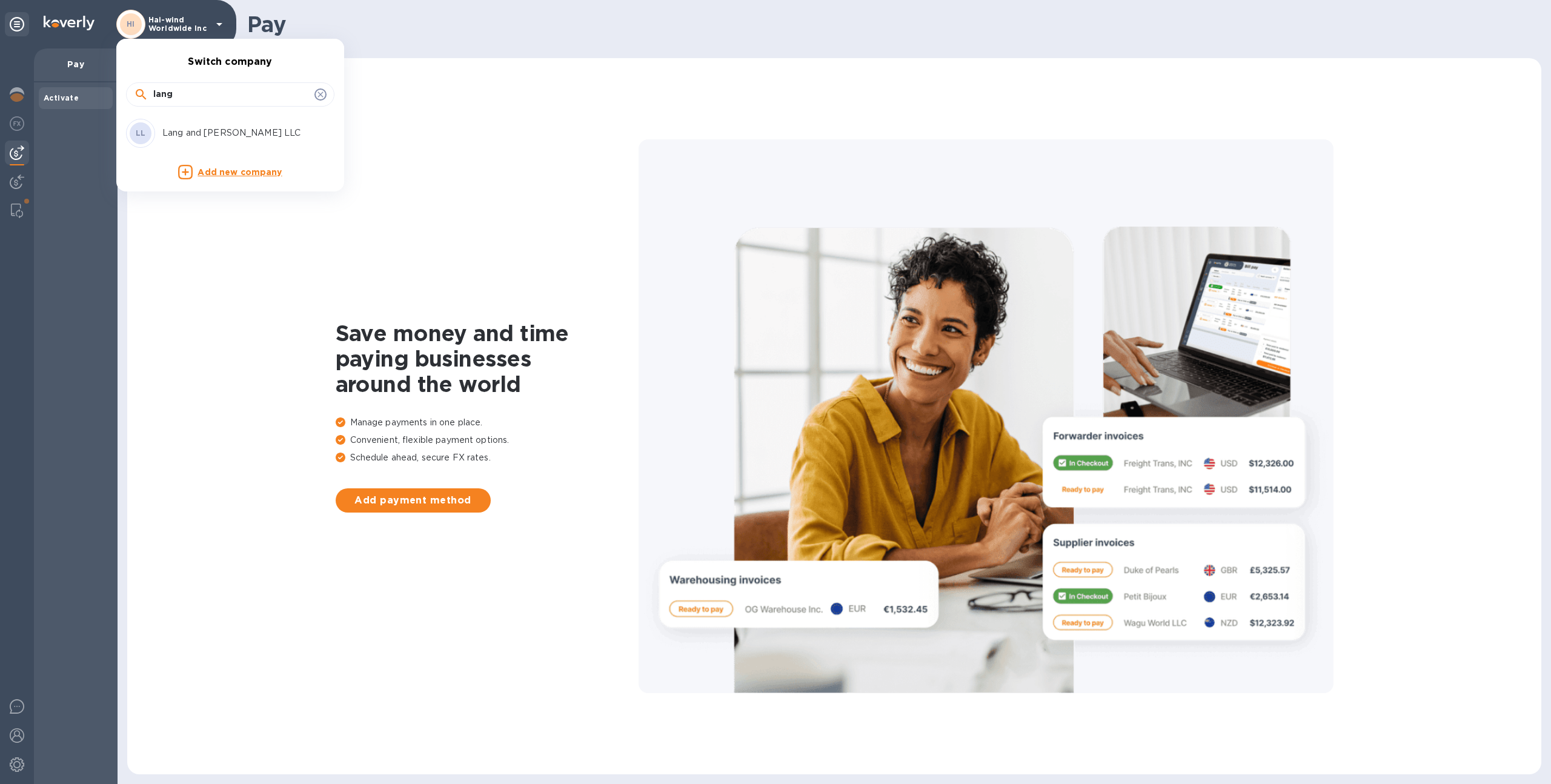
type input "lang"
click at [226, 132] on p "Lang and [PERSON_NAME] LLC" at bounding box center [239, 133] width 153 height 12
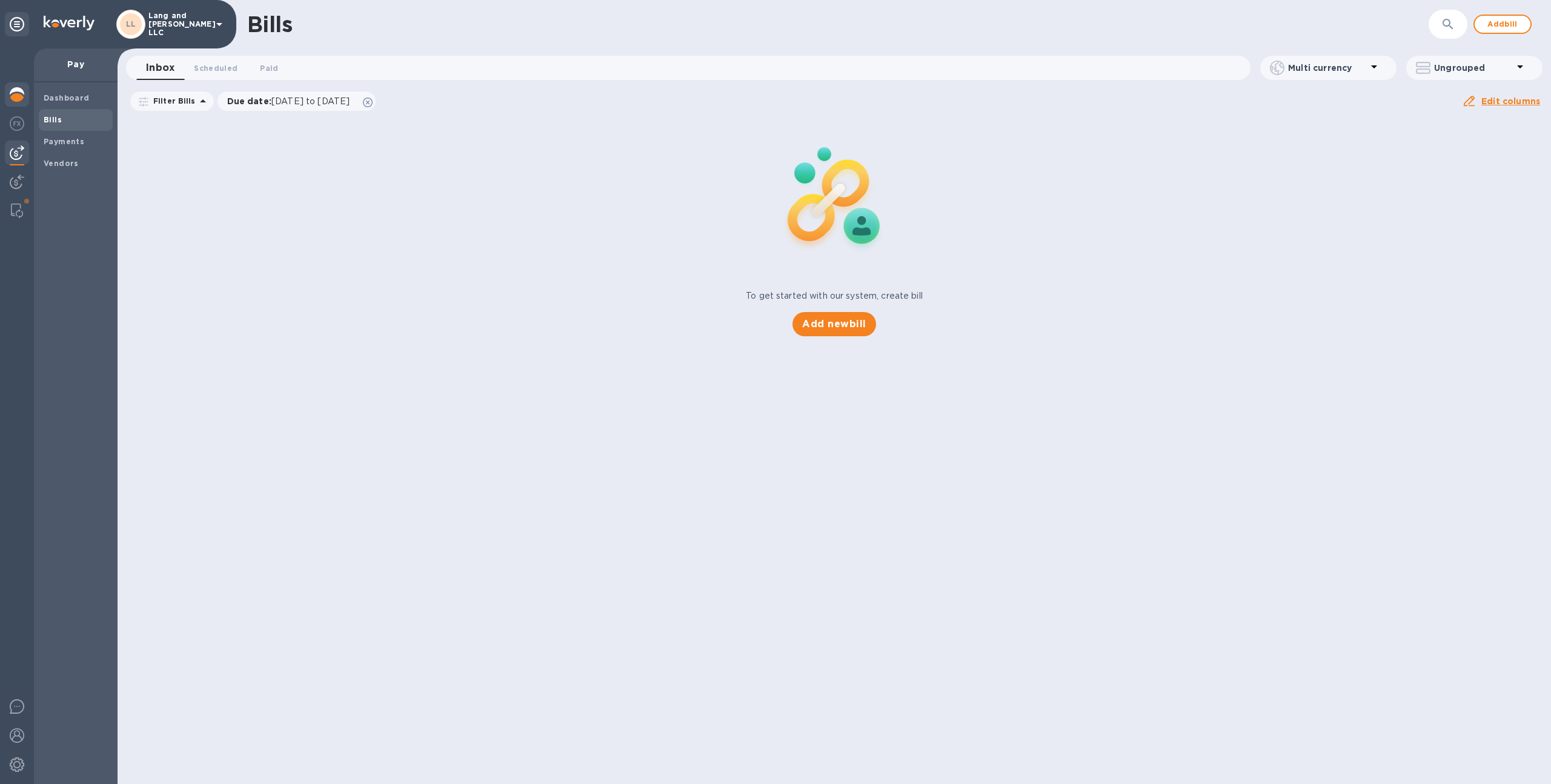
click at [16, 103] on div at bounding box center [17, 96] width 24 height 26
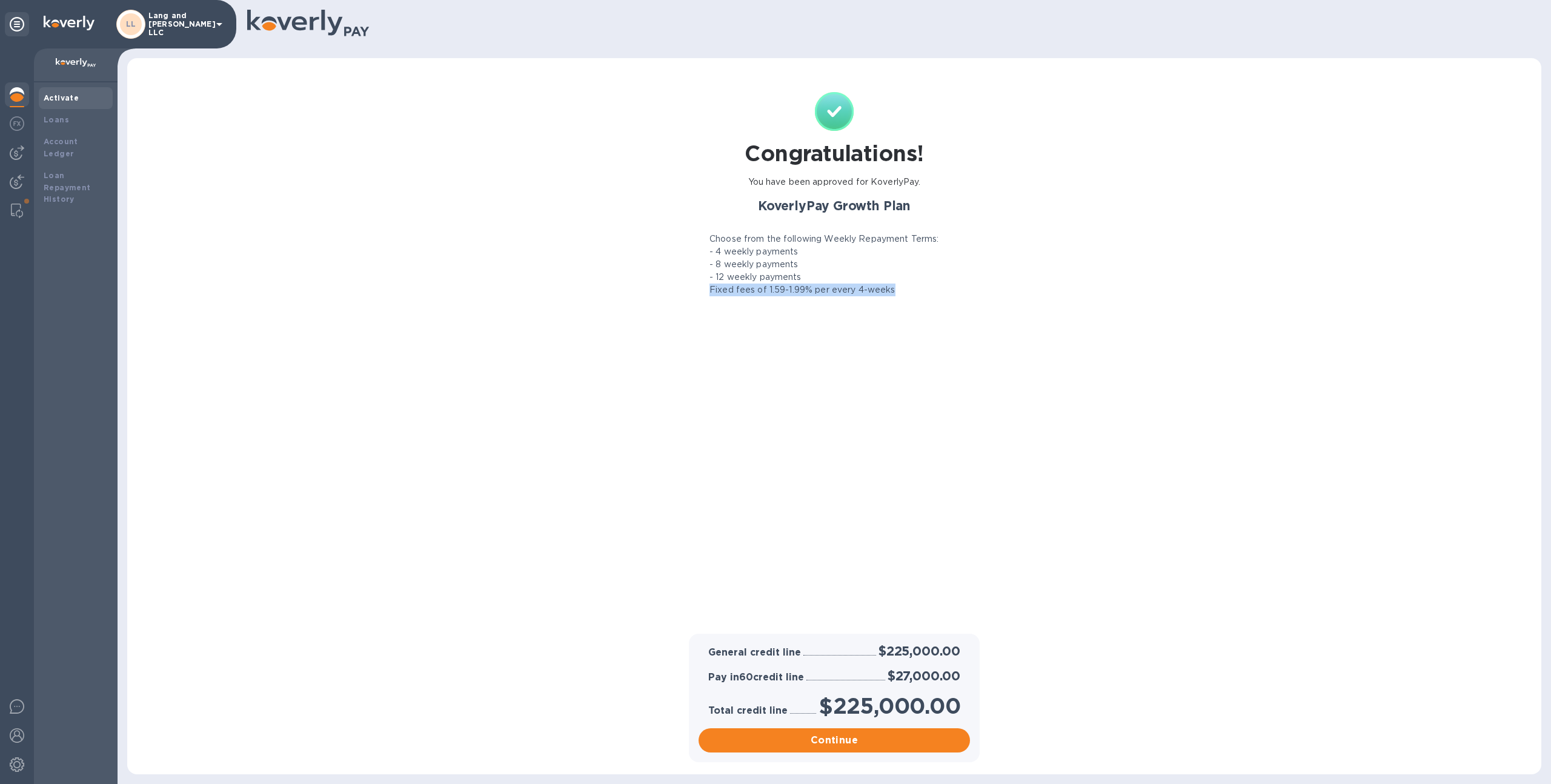
drag, startPoint x: 710, startPoint y: 287, endPoint x: 925, endPoint y: 287, distance: 215.0
click at [925, 287] on div "Fixed fees of 1.59-1.99% per every 4-weeks" at bounding box center [834, 290] width 286 height 12
copy p "Fixed fees of 1.59-1.99% per every 4-weeks"
click at [8, 151] on div at bounding box center [17, 152] width 24 height 24
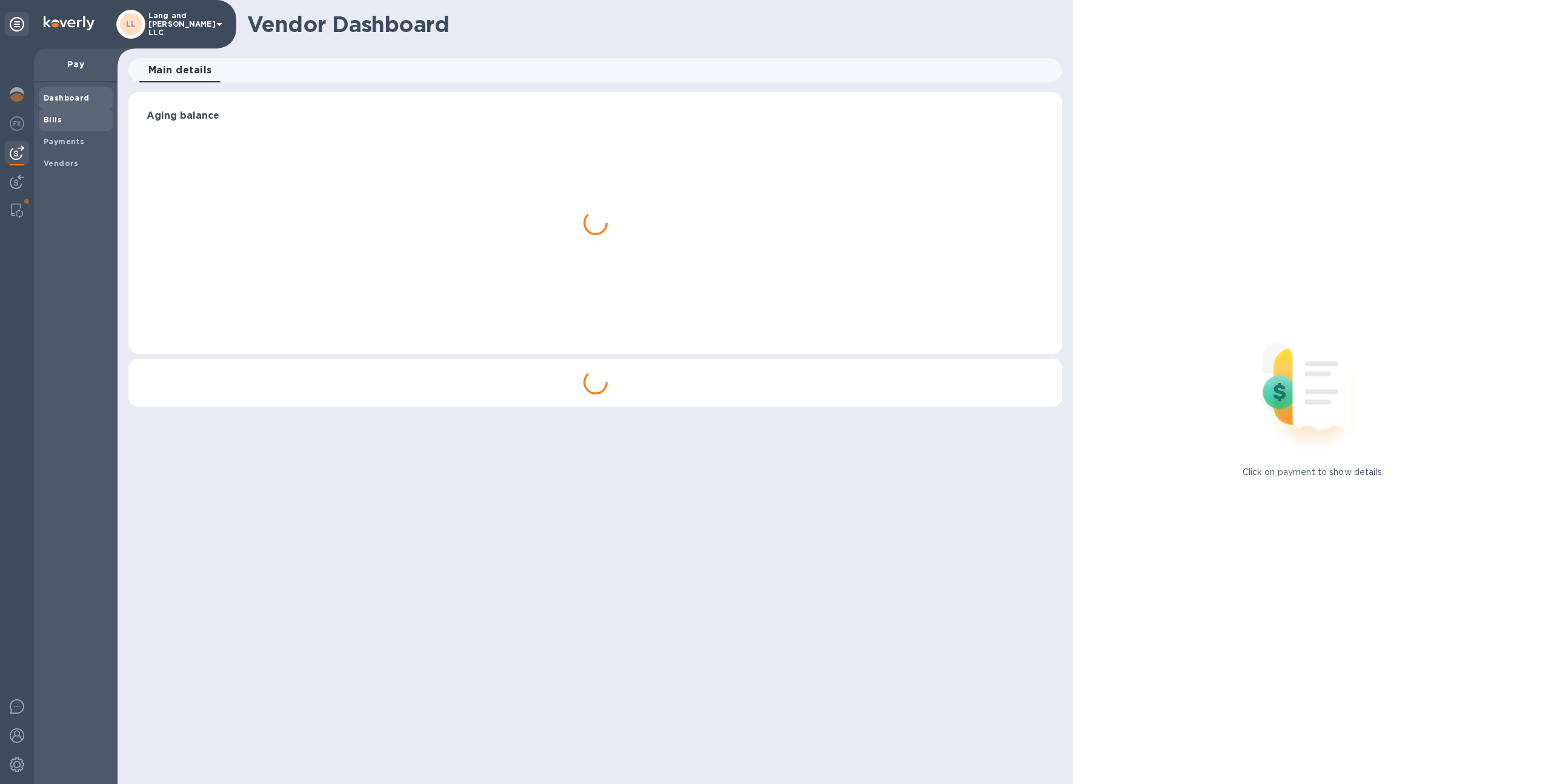
click at [69, 123] on span "Bills" at bounding box center [76, 119] width 64 height 12
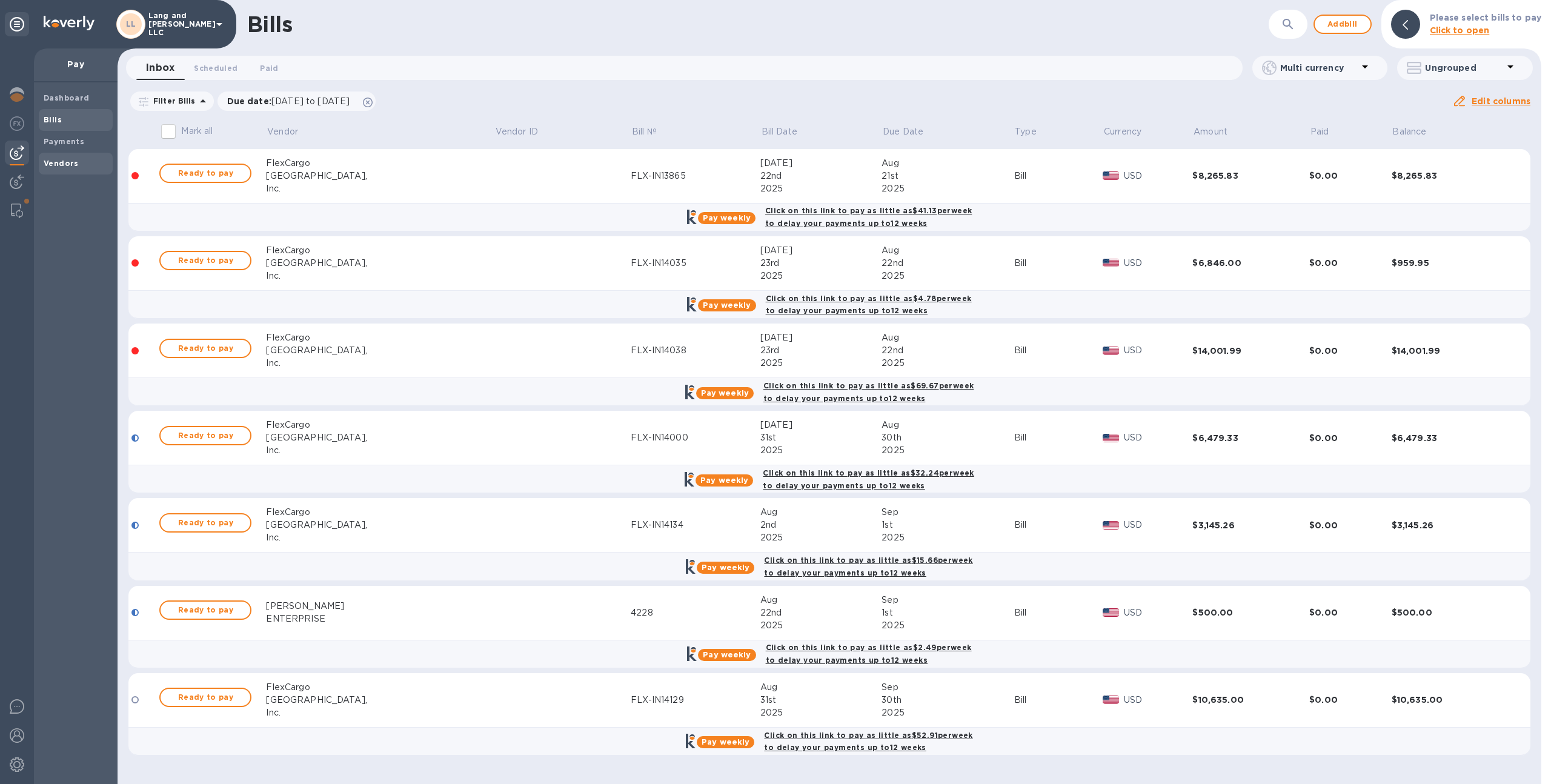
click at [94, 167] on span "Vendors" at bounding box center [76, 163] width 64 height 12
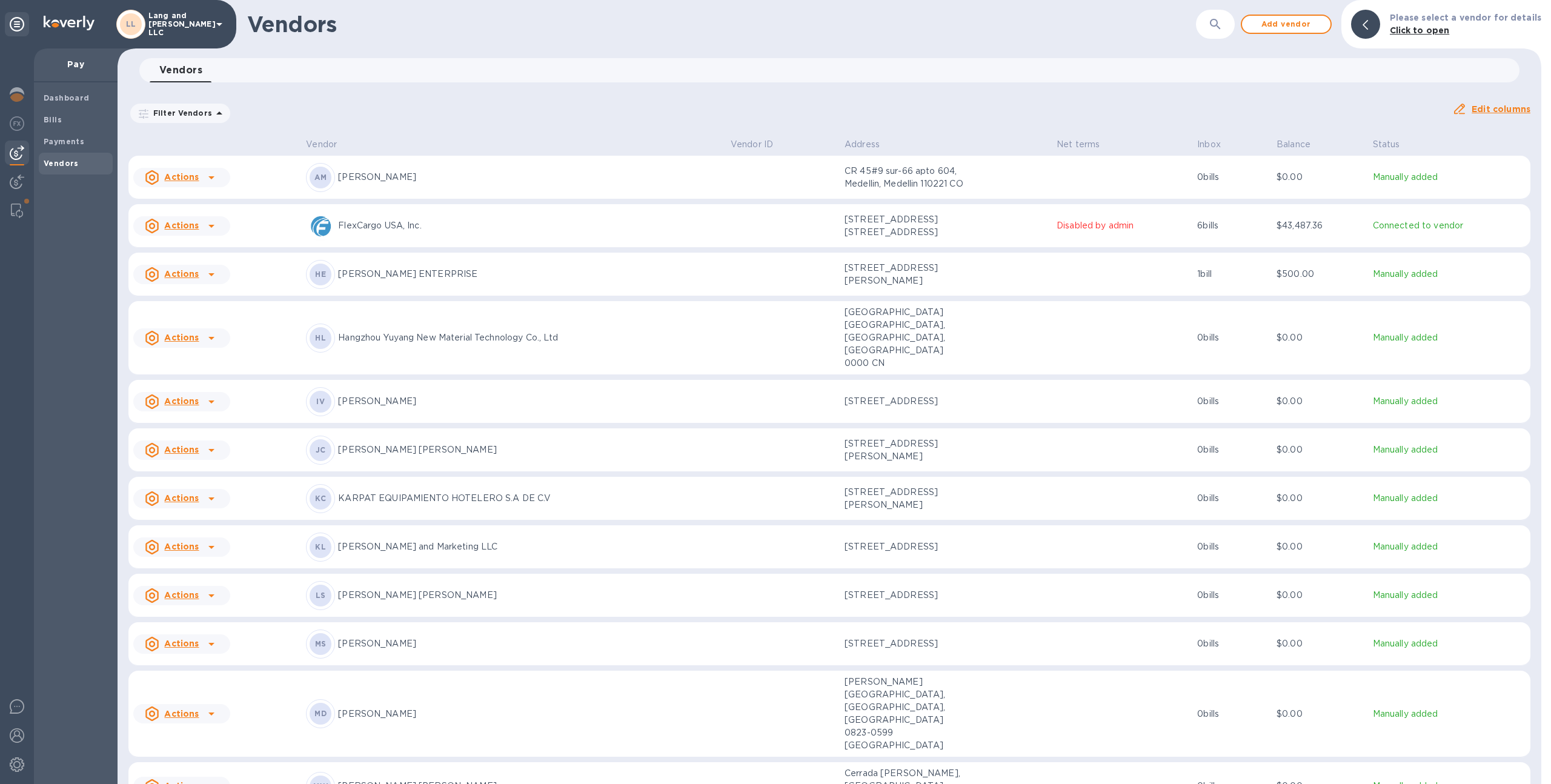
click at [13, 197] on div at bounding box center [17, 416] width 34 height 735
click at [15, 201] on div at bounding box center [17, 210] width 22 height 24
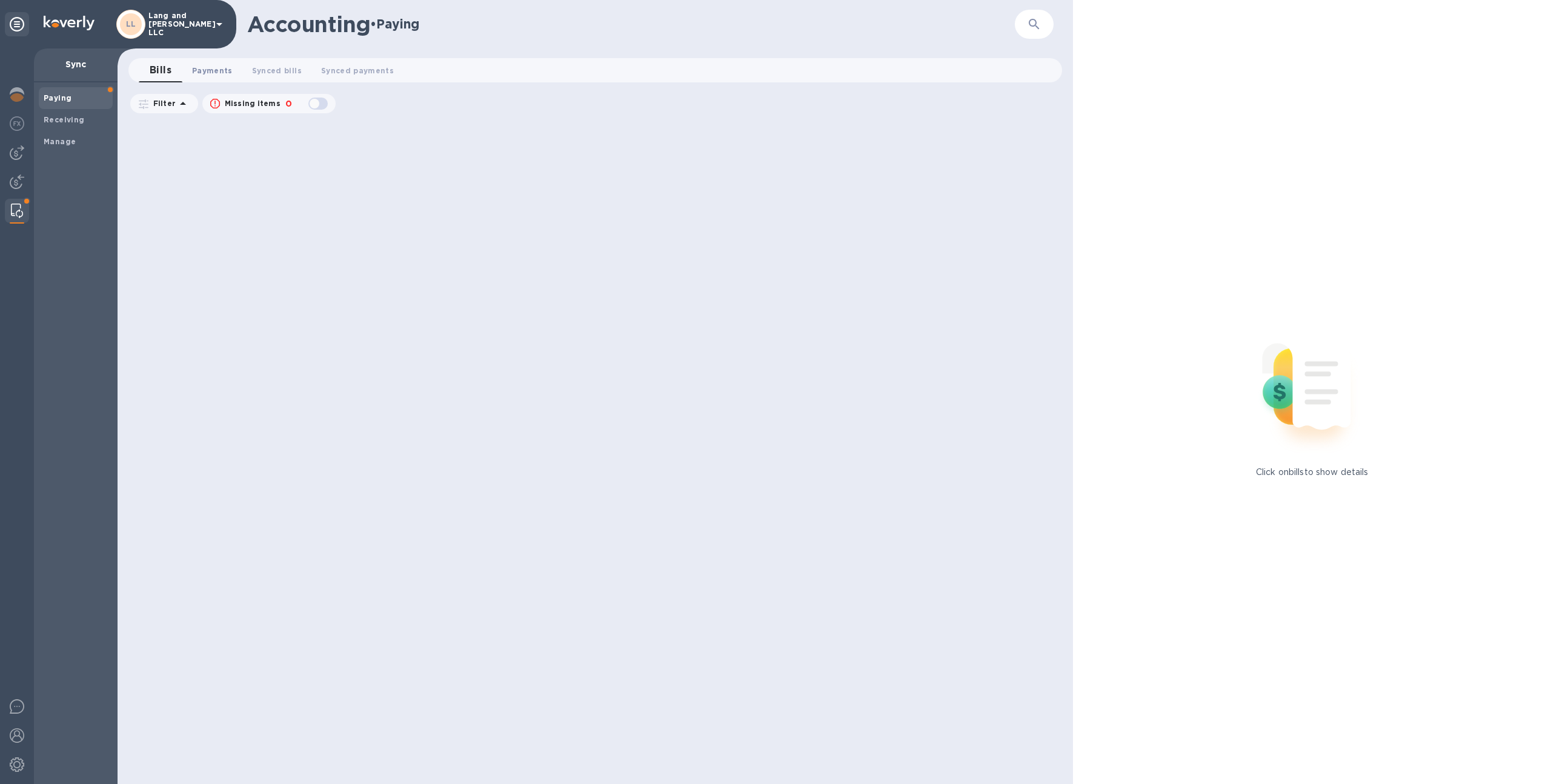
click at [206, 73] on span "Payments 0" at bounding box center [212, 70] width 40 height 12
click at [97, 148] on div "Manage" at bounding box center [76, 141] width 74 height 22
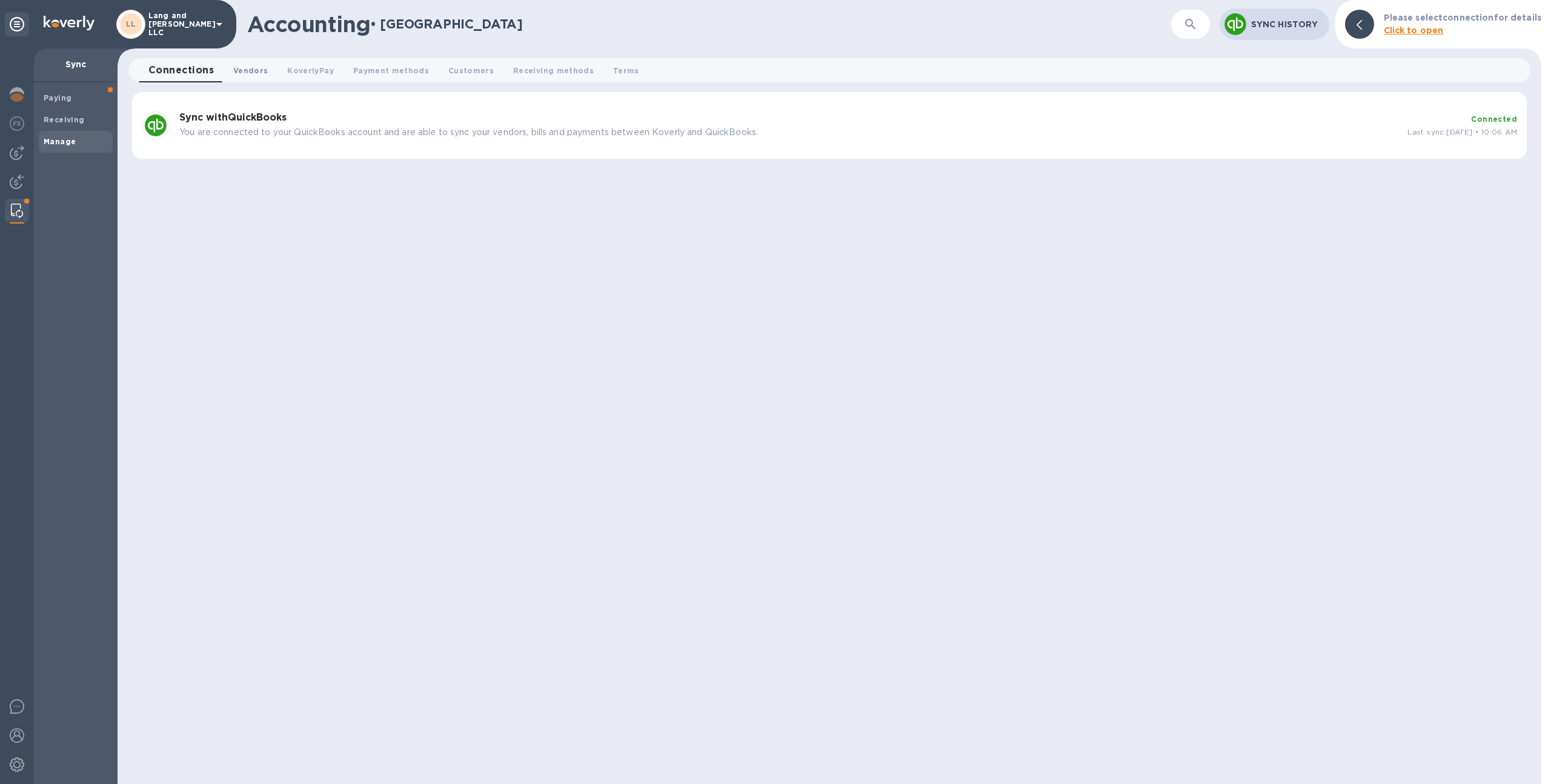
click at [252, 71] on span "Vendors 0" at bounding box center [251, 70] width 35 height 12
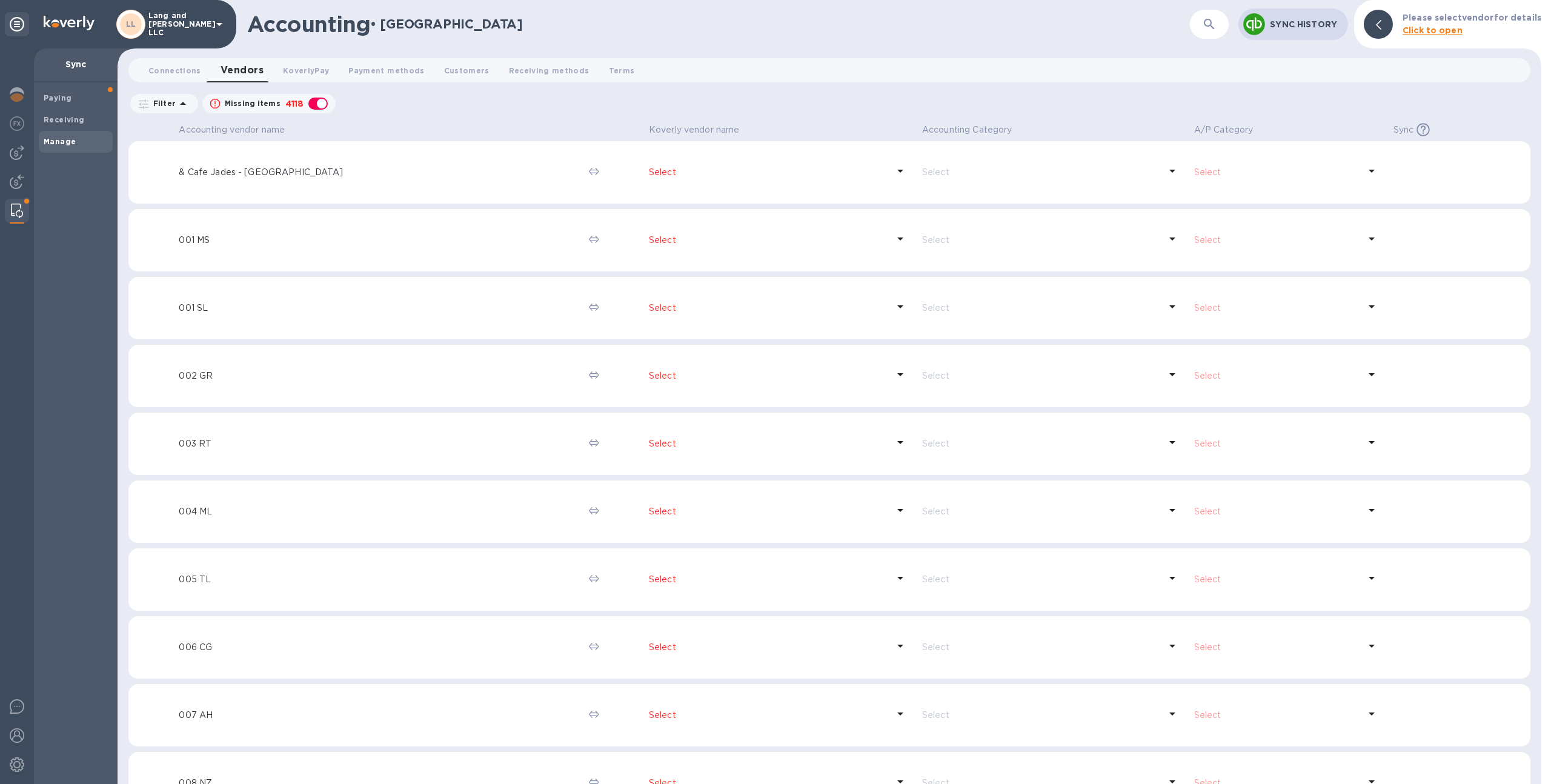
click at [315, 103] on div "button" at bounding box center [317, 103] width 24 height 17
checkbox input "false"
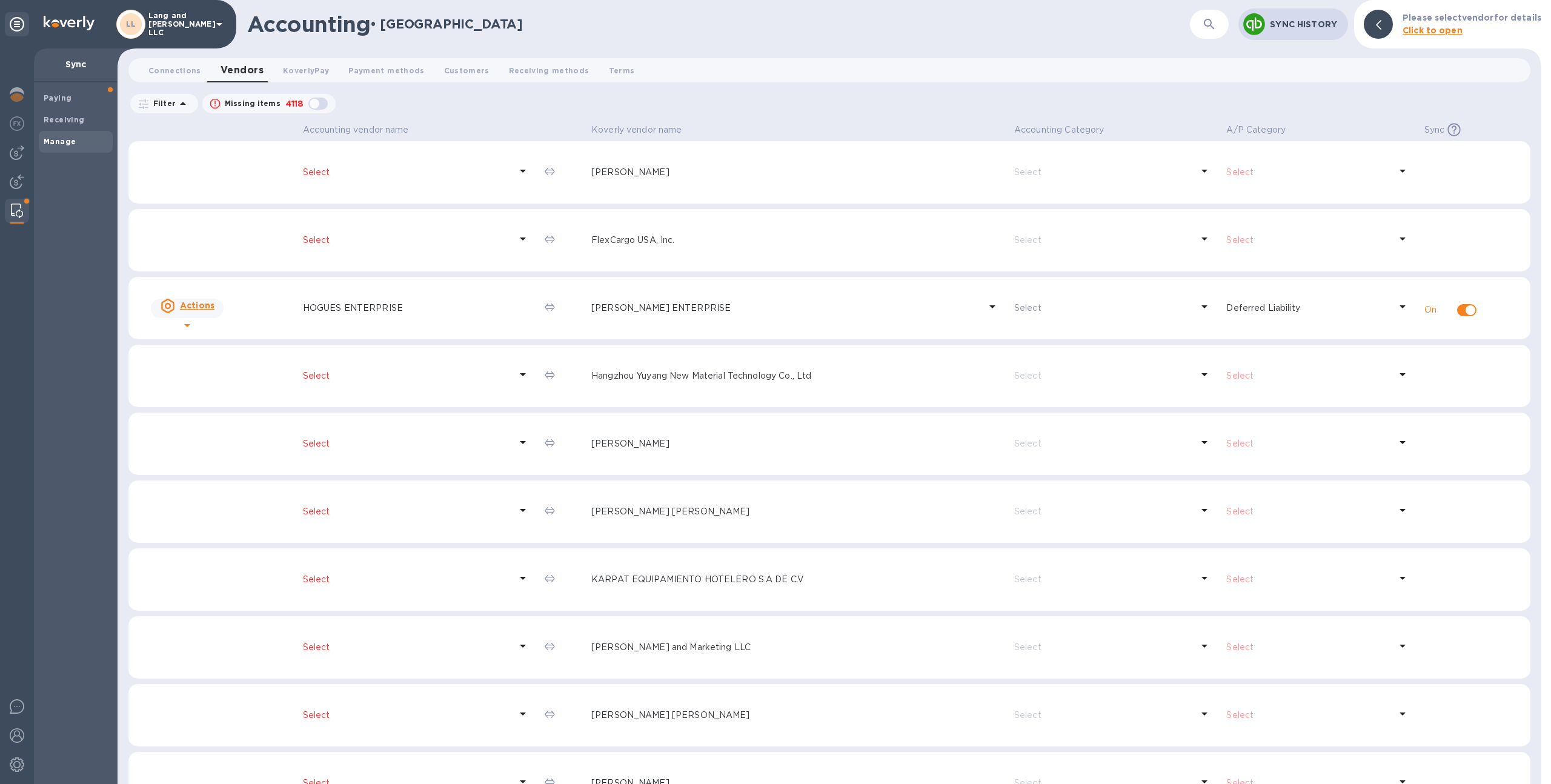
click at [386, 176] on p "Select" at bounding box center [406, 172] width 208 height 12
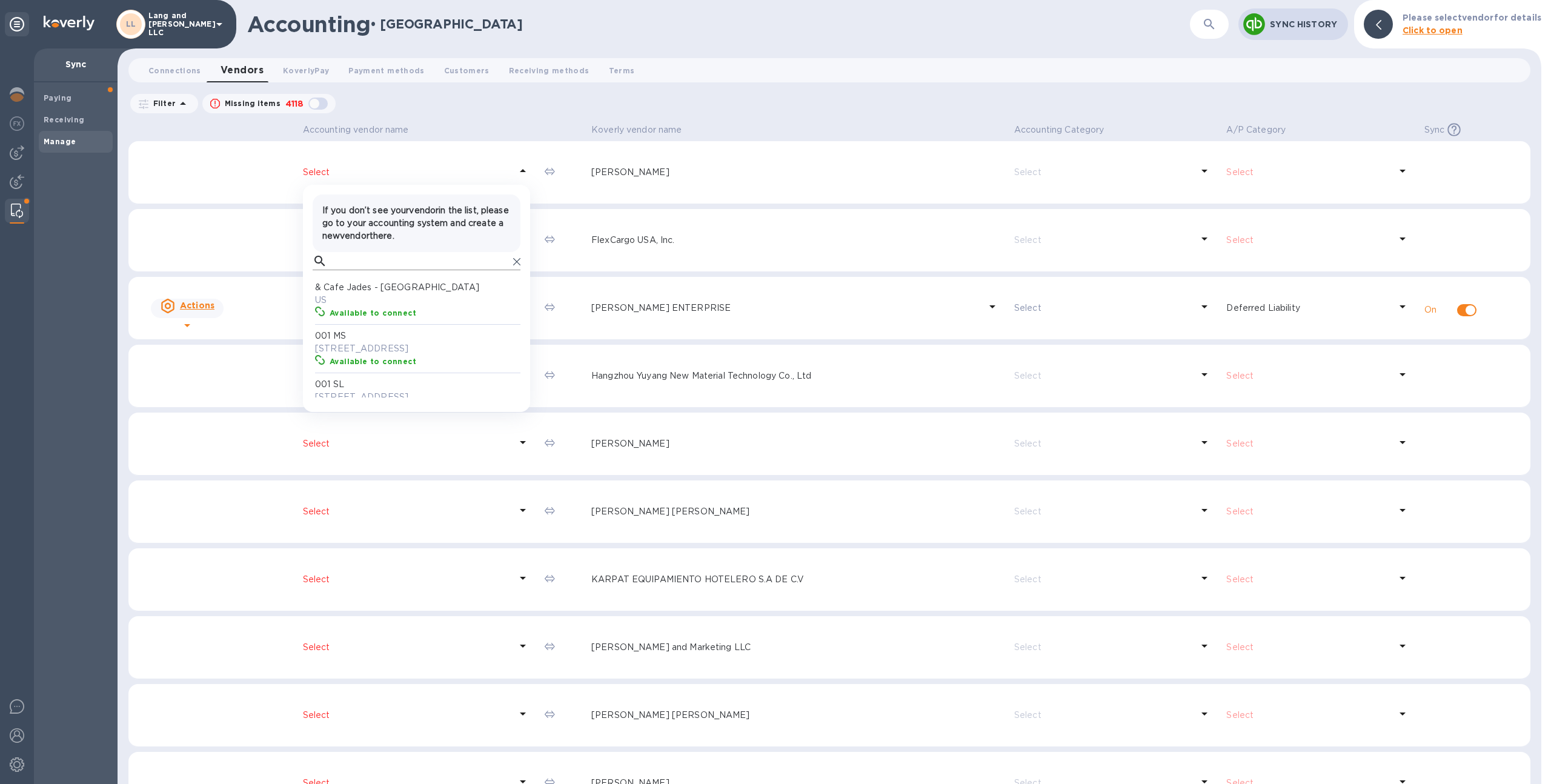
click at [374, 258] on input "text" at bounding box center [420, 261] width 176 height 18
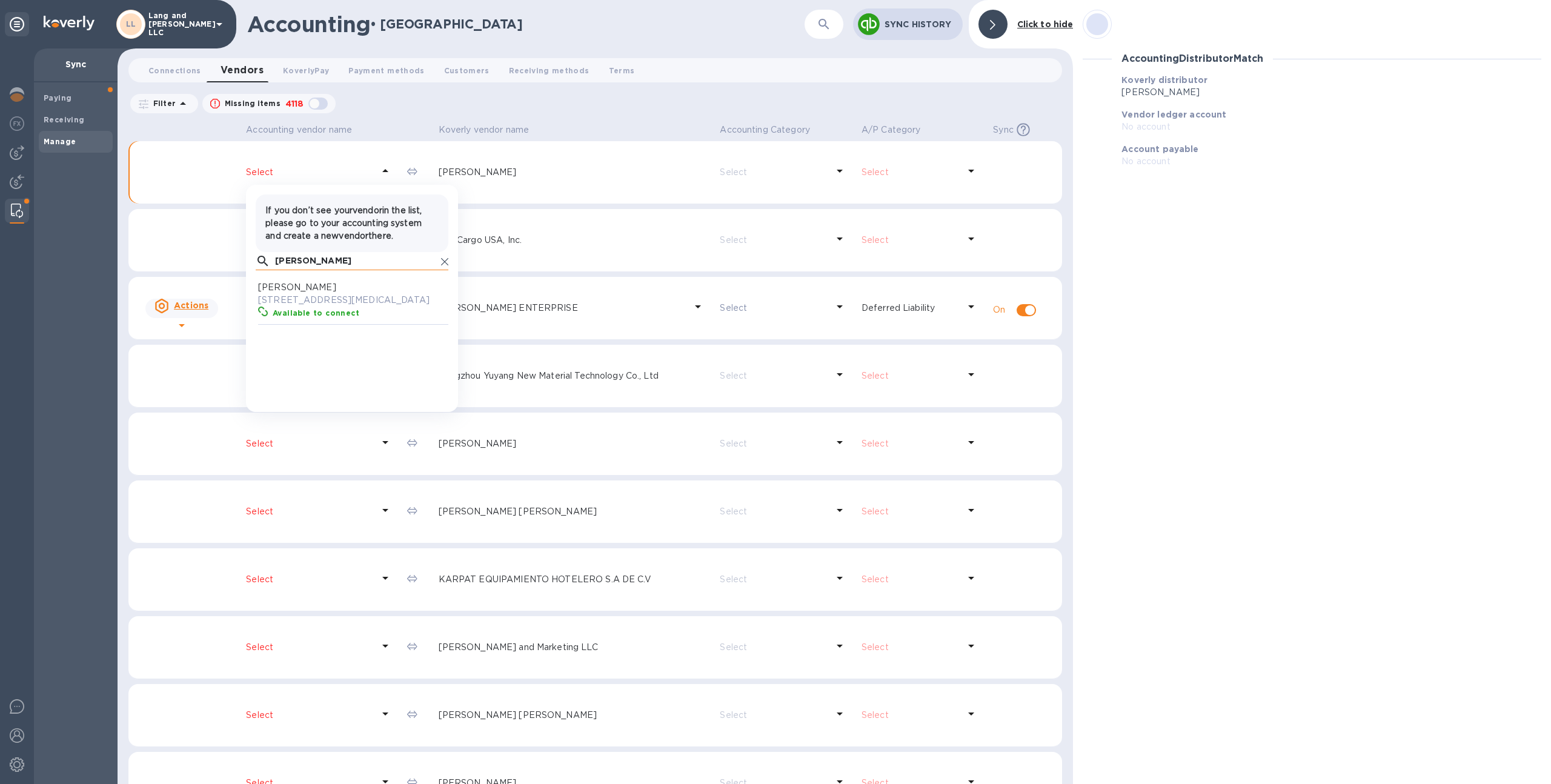
scroll to position [112, 188]
type input "a"
click at [126, 210] on div "Accounting vendor name Koverly vendor name Accounting Category A/P Category Syn…" at bounding box center [595, 452] width 955 height 664
click at [288, 372] on p "Select" at bounding box center [309, 376] width 127 height 12
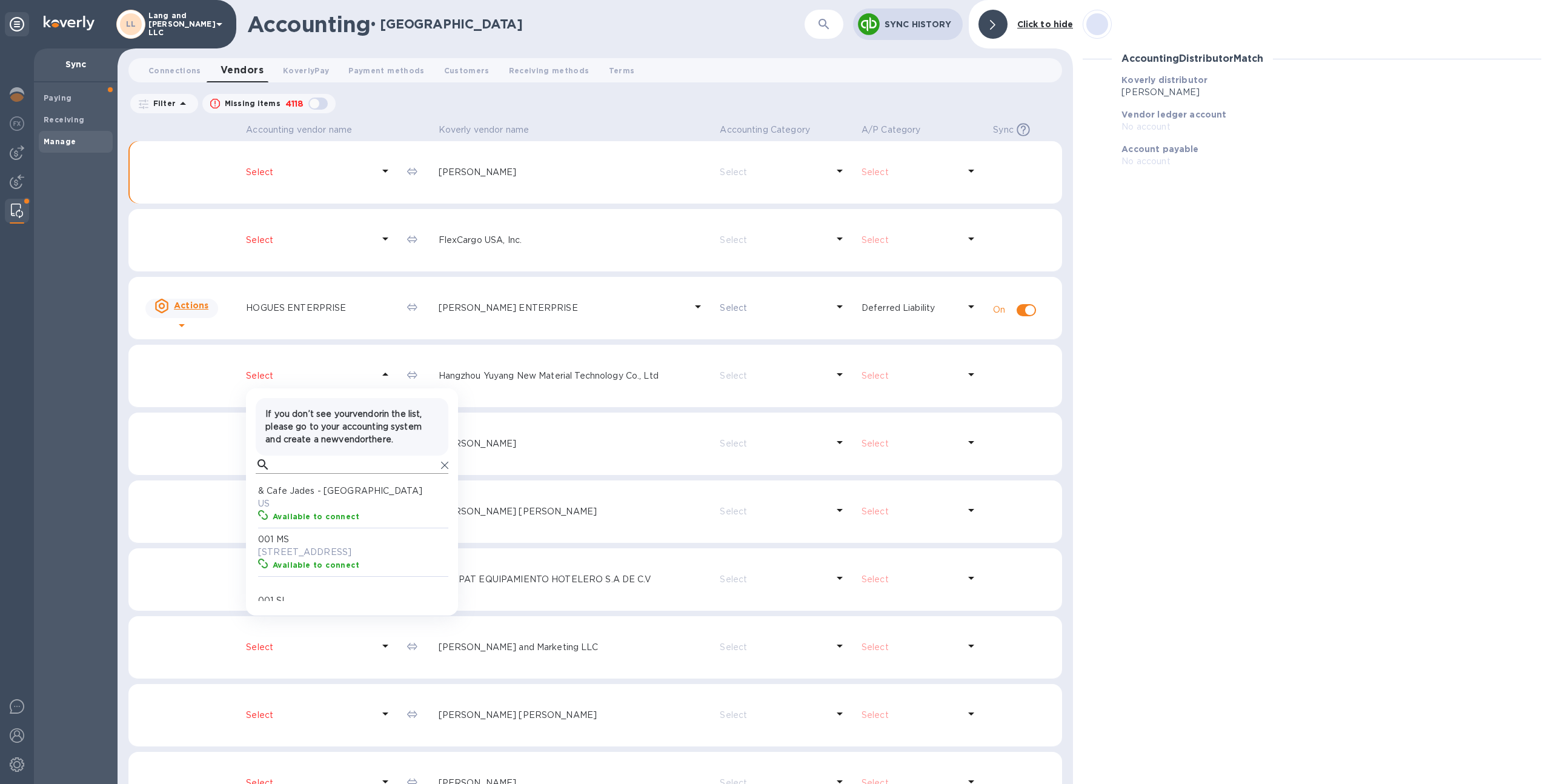
click at [311, 460] on input "text" at bounding box center [356, 465] width 161 height 18
type input "hang"
click at [445, 465] on icon at bounding box center [445, 465] width 7 height 7
click at [120, 494] on div "Accounting vendor name Koverly vendor name Accounting Category A/P Category Syn…" at bounding box center [595, 452] width 955 height 664
